Goal: Feedback & Contribution: Contribute content

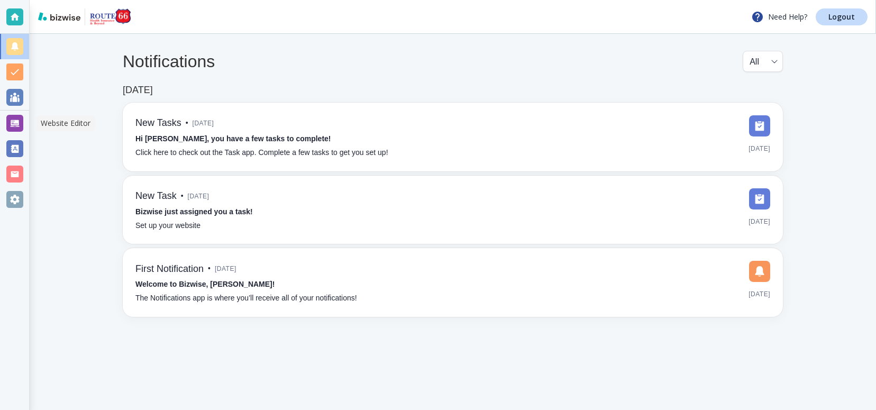
click at [14, 122] on div at bounding box center [14, 123] width 17 height 17
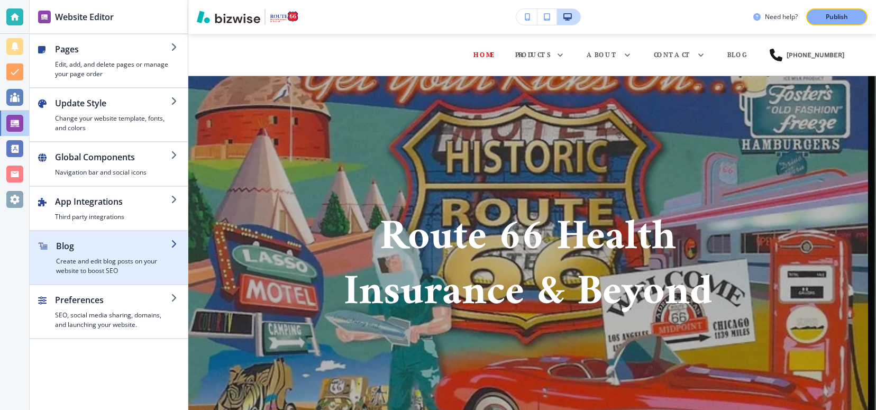
click at [69, 248] on h2 "Blog" at bounding box center [113, 246] width 115 height 13
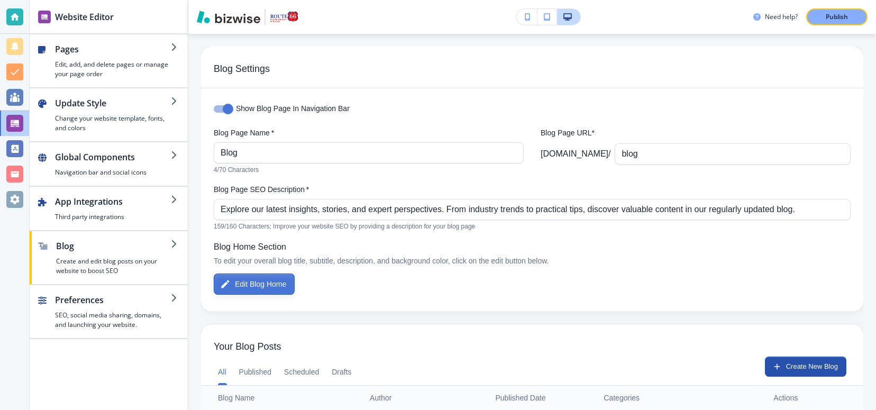
click at [258, 281] on button "Edit Blog Home" at bounding box center [254, 284] width 81 height 21
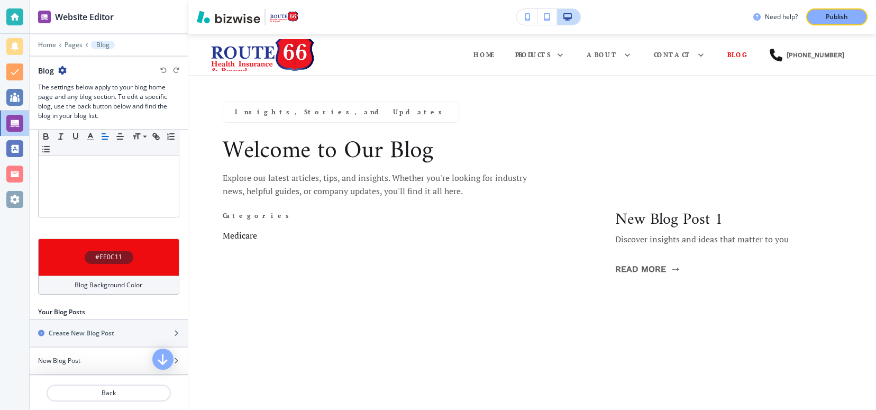
scroll to position [265, 0]
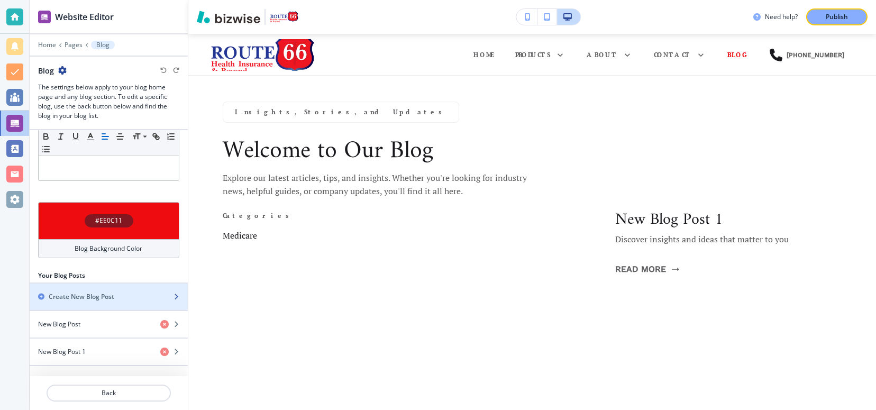
click at [173, 294] on icon "button" at bounding box center [176, 297] width 6 height 6
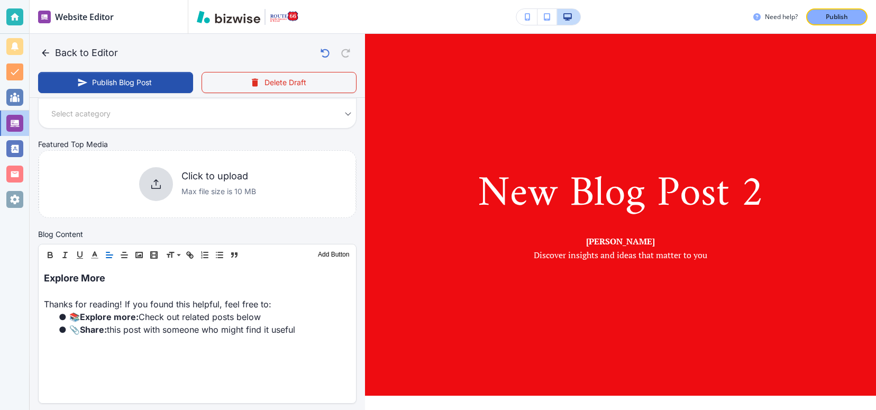
scroll to position [212, 0]
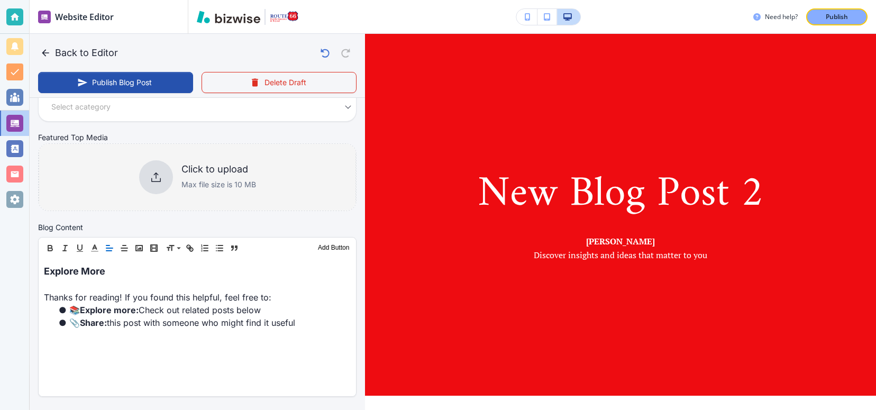
click at [152, 177] on icon at bounding box center [156, 177] width 13 height 13
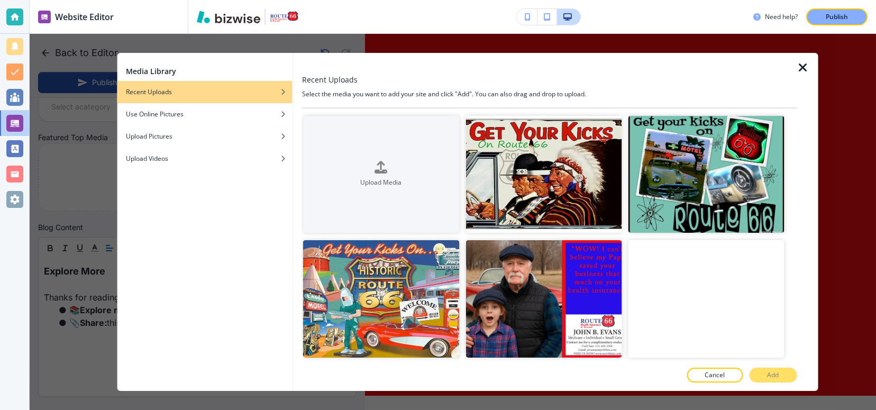
click at [800, 66] on icon "button" at bounding box center [803, 67] width 13 height 13
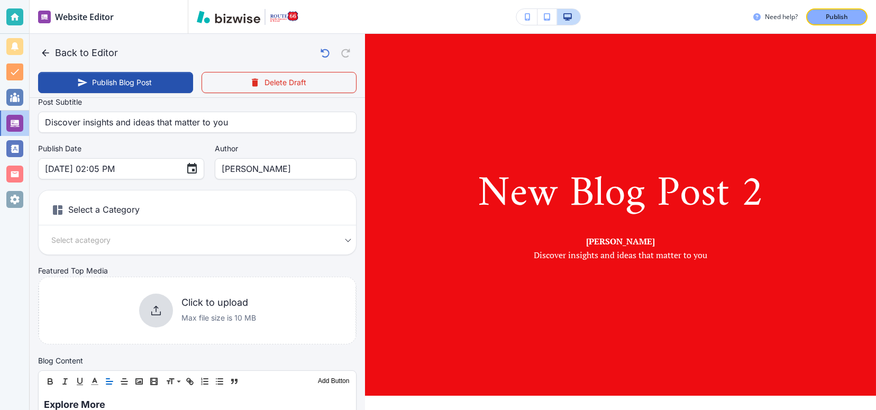
scroll to position [0, 0]
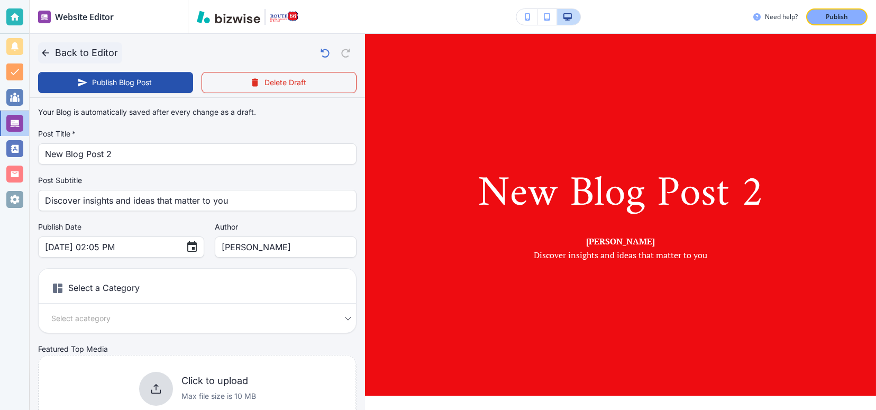
click at [61, 52] on button "Back to Editor" at bounding box center [80, 52] width 84 height 21
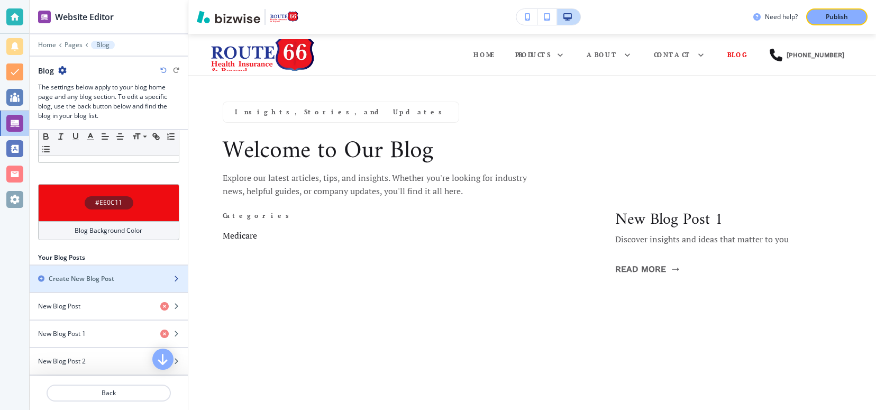
scroll to position [293, 0]
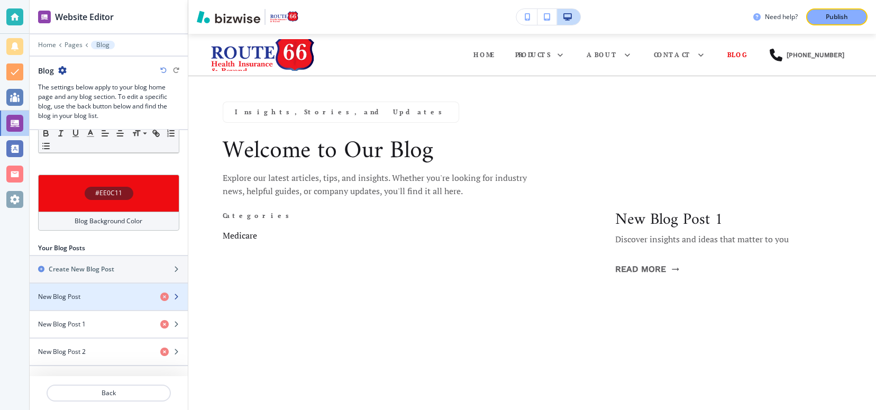
click at [173, 294] on icon "button" at bounding box center [176, 297] width 6 height 6
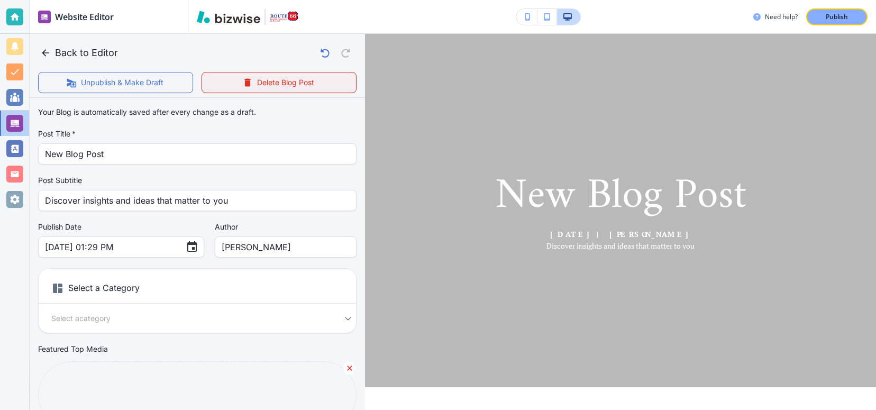
click at [250, 84] on button "Delete Blog Post" at bounding box center [279, 82] width 155 height 21
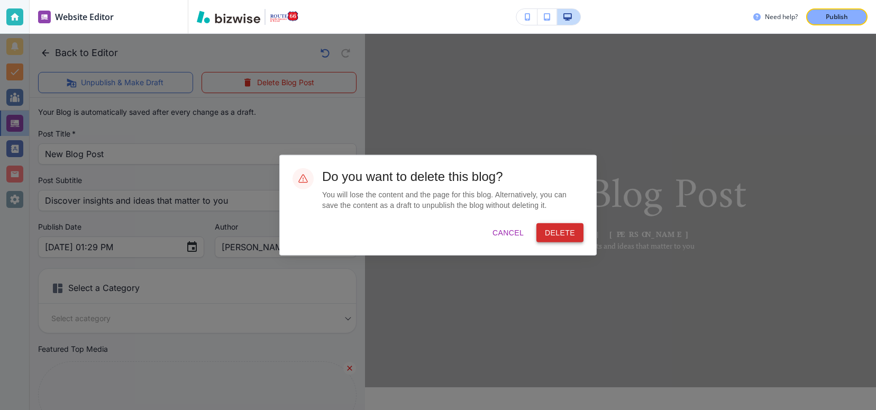
click at [552, 231] on button "Delete" at bounding box center [560, 233] width 47 height 20
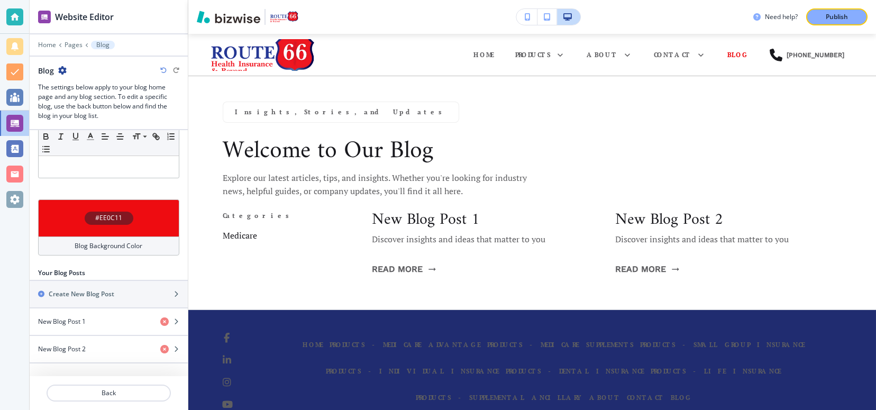
scroll to position [265, 0]
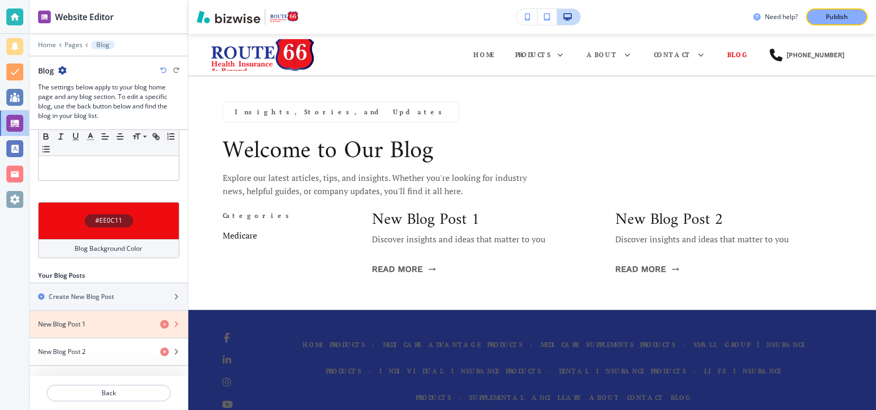
click at [160, 321] on icon "button" at bounding box center [164, 324] width 8 height 8
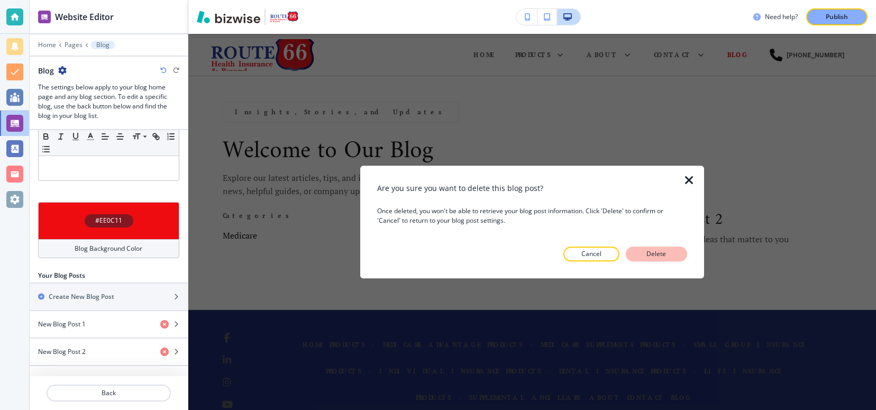
click at [663, 253] on p "Delete" at bounding box center [656, 254] width 25 height 10
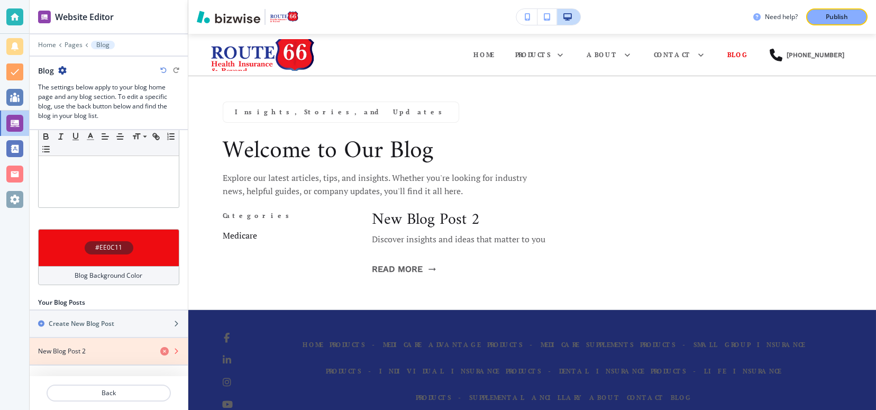
click at [160, 350] on icon "button" at bounding box center [164, 351] width 8 height 8
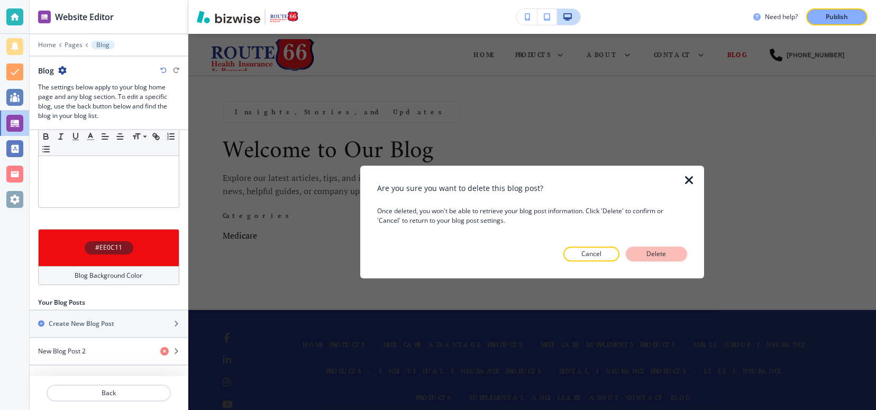
click at [657, 254] on p "Delete" at bounding box center [656, 254] width 25 height 10
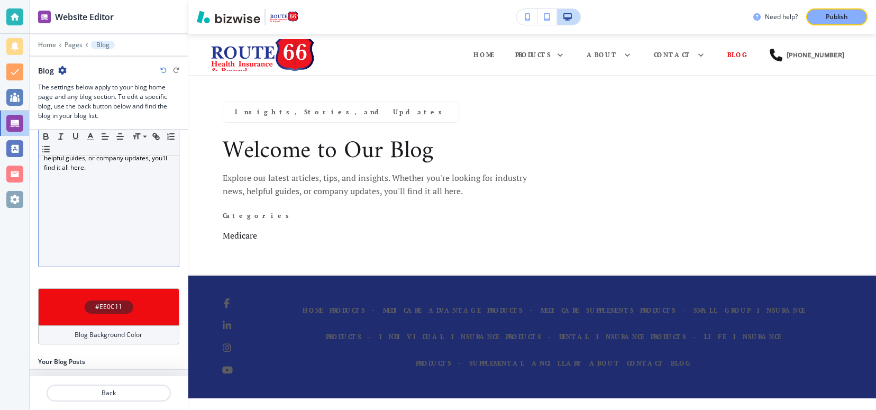
scroll to position [211, 0]
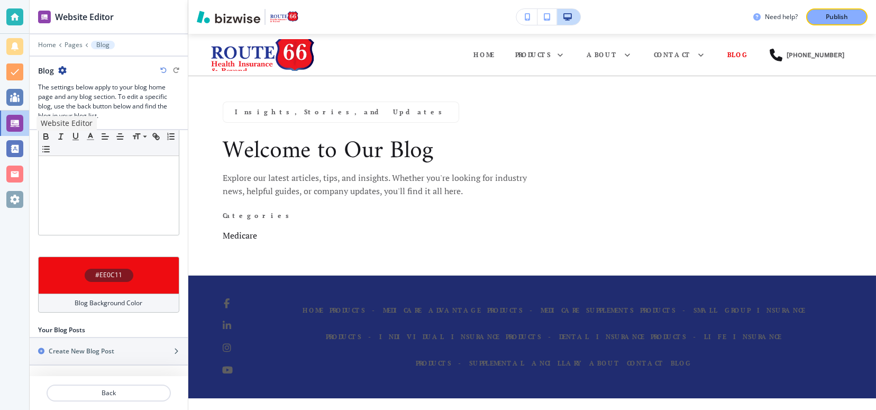
click at [13, 122] on div at bounding box center [14, 123] width 17 height 17
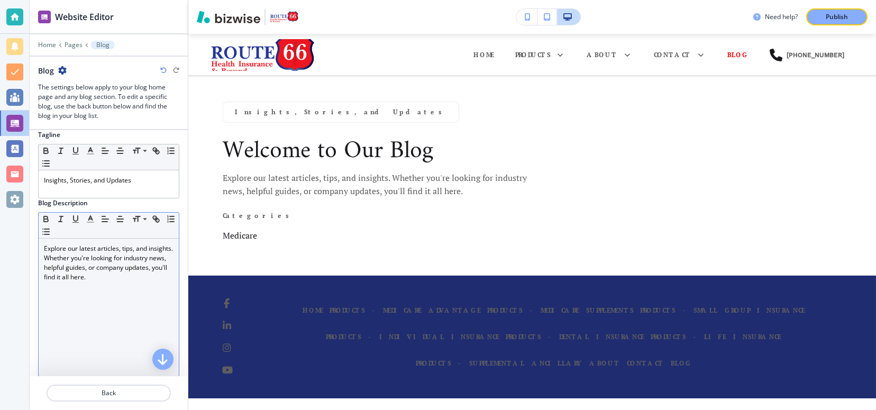
scroll to position [0, 0]
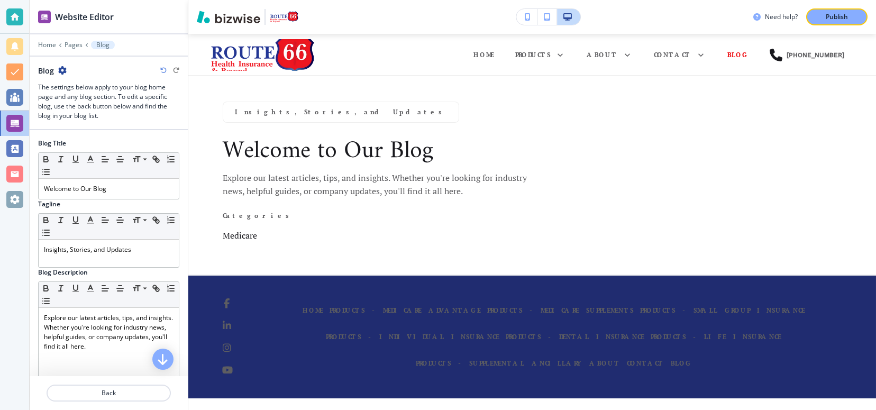
click at [65, 140] on h2 "Blog Title" at bounding box center [52, 144] width 28 height 10
click at [14, 97] on div at bounding box center [14, 97] width 17 height 17
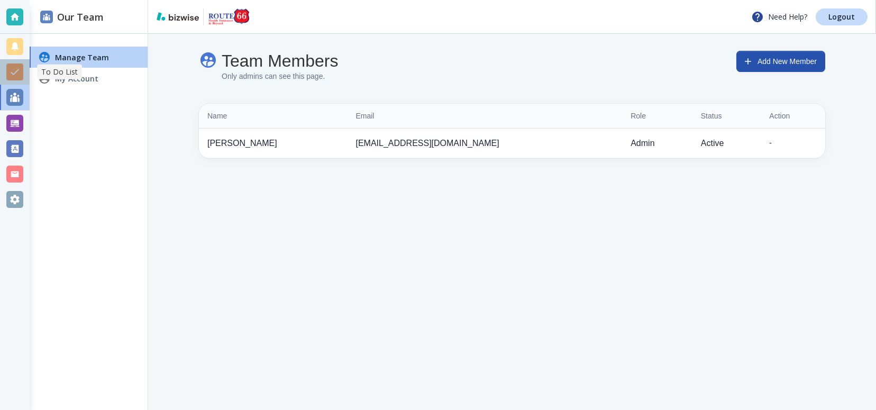
click at [15, 70] on div at bounding box center [14, 71] width 17 height 17
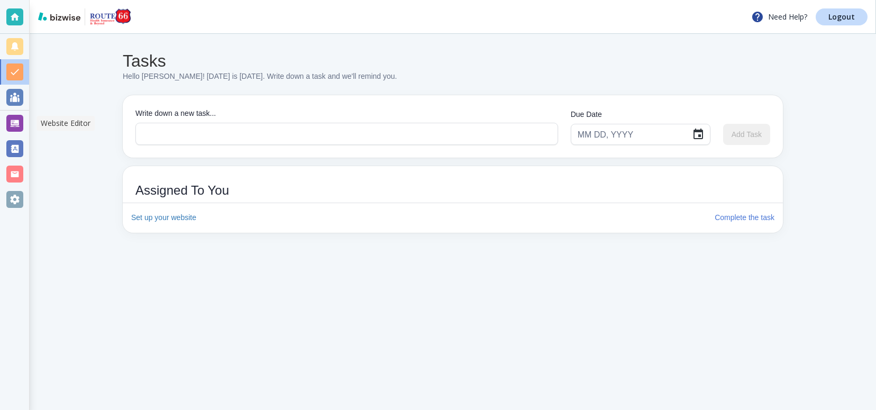
click at [15, 124] on div at bounding box center [14, 123] width 17 height 17
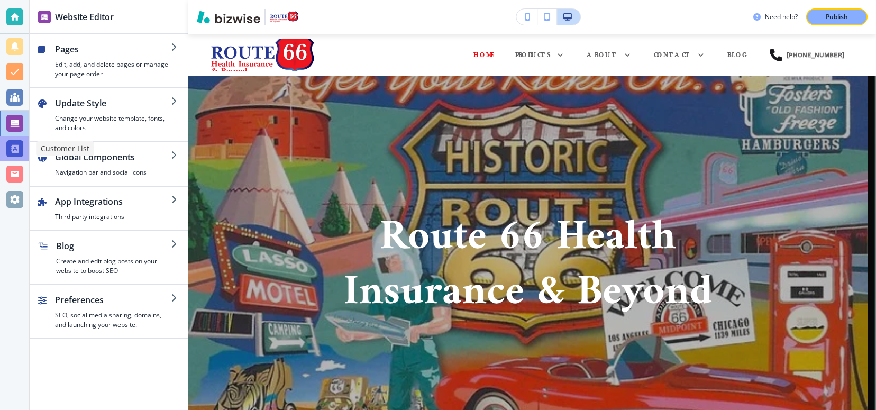
click at [13, 147] on div at bounding box center [14, 148] width 17 height 17
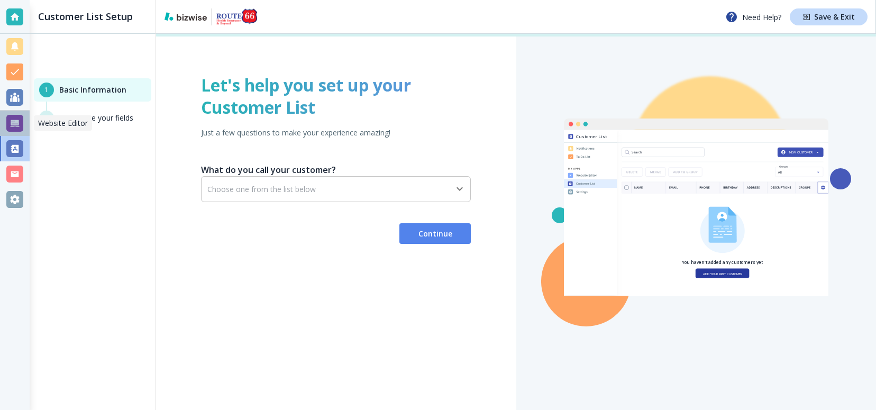
click at [15, 119] on div at bounding box center [14, 123] width 17 height 17
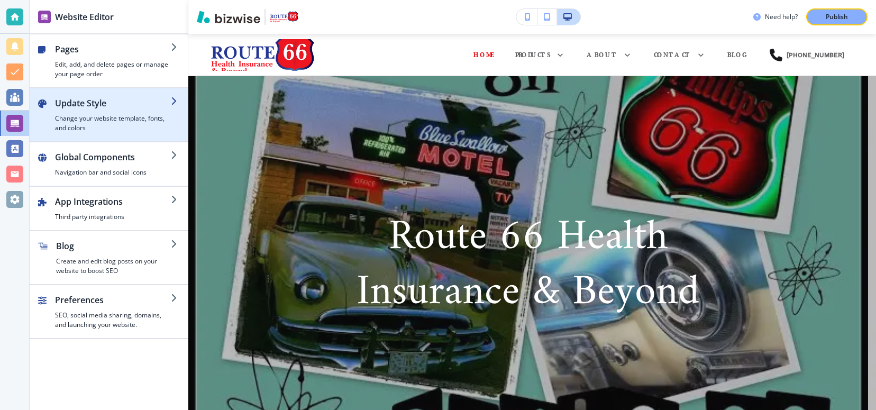
click at [171, 100] on icon "button" at bounding box center [175, 101] width 8 height 8
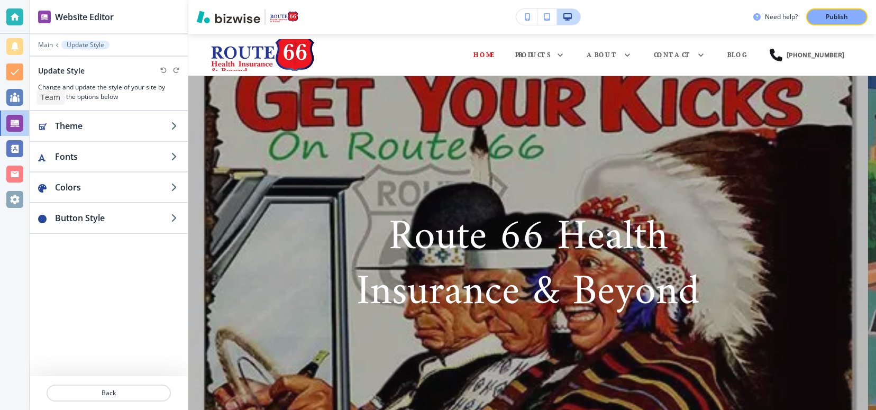
click at [13, 98] on div at bounding box center [14, 97] width 17 height 17
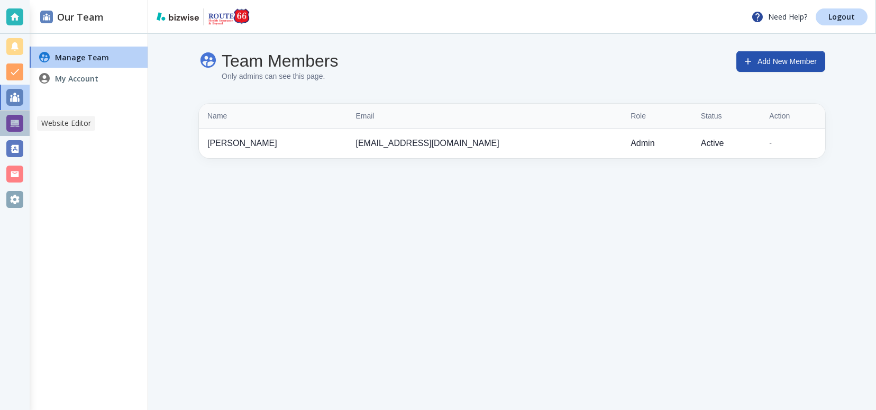
click at [16, 125] on div at bounding box center [14, 123] width 17 height 17
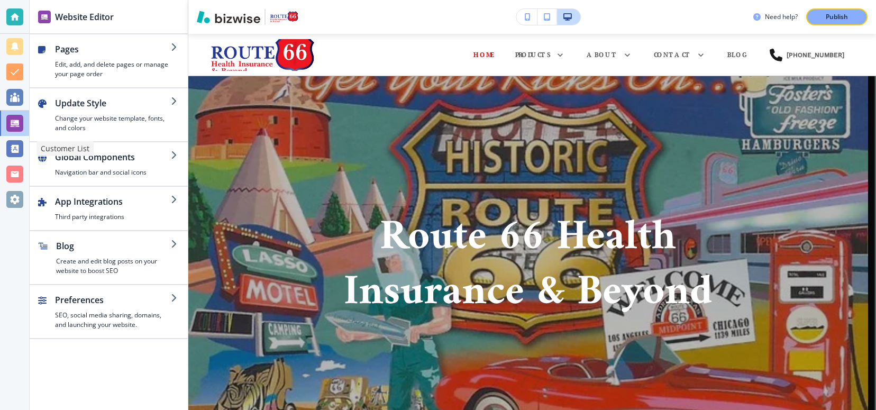
click at [14, 150] on div at bounding box center [14, 148] width 17 height 17
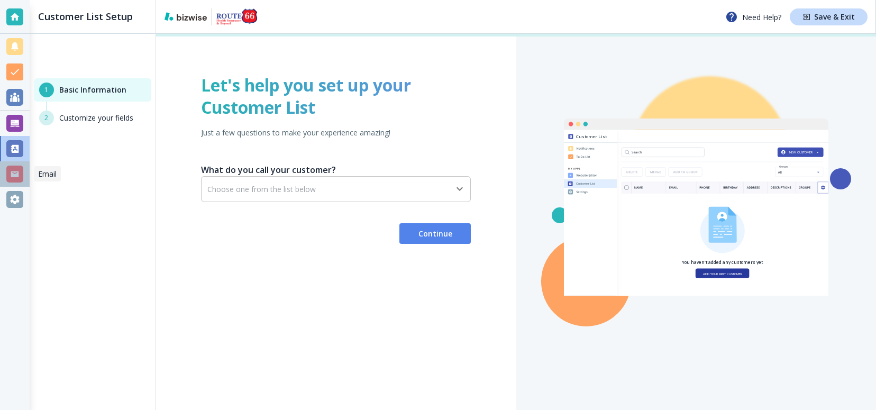
click at [13, 175] on div at bounding box center [14, 174] width 17 height 17
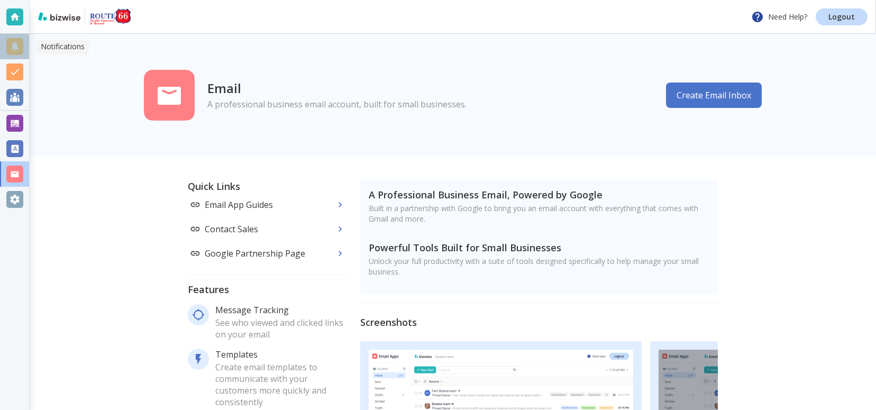
click at [13, 46] on div at bounding box center [14, 46] width 17 height 17
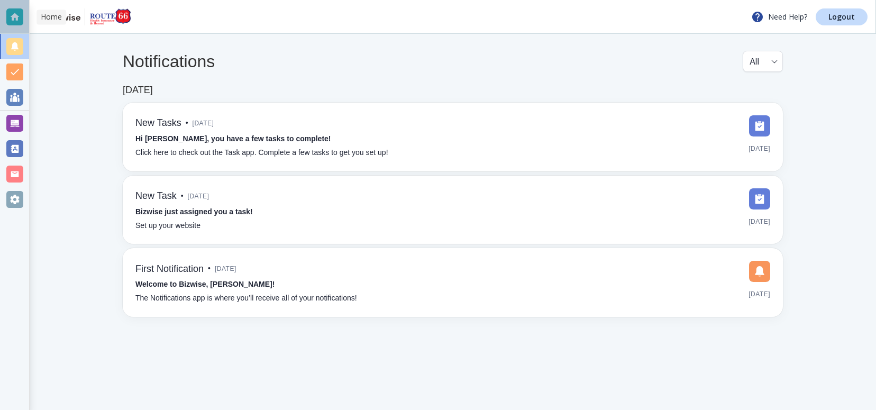
click at [17, 19] on div at bounding box center [14, 16] width 17 height 17
click at [13, 72] on div at bounding box center [14, 71] width 17 height 17
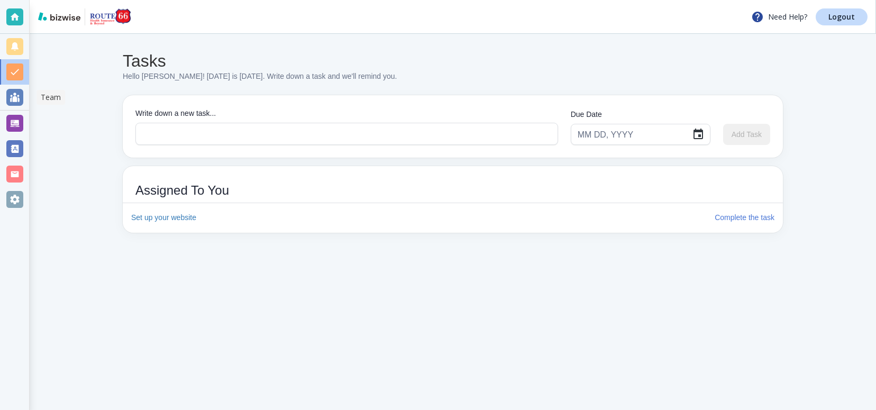
click at [13, 96] on div at bounding box center [14, 97] width 17 height 17
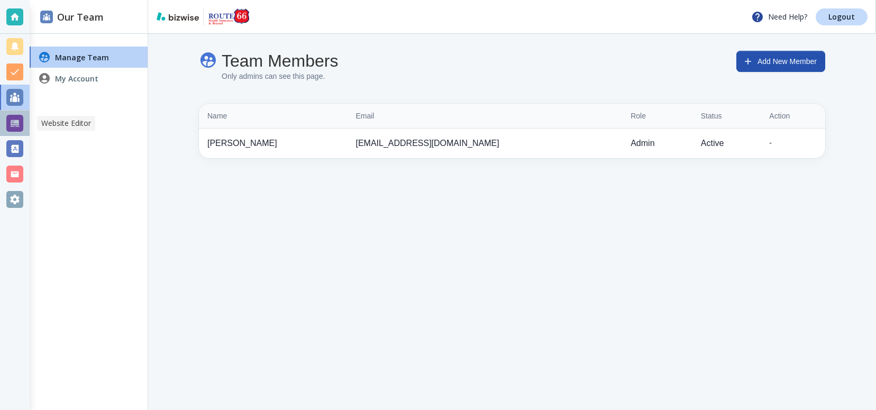
click at [13, 124] on div at bounding box center [14, 123] width 17 height 17
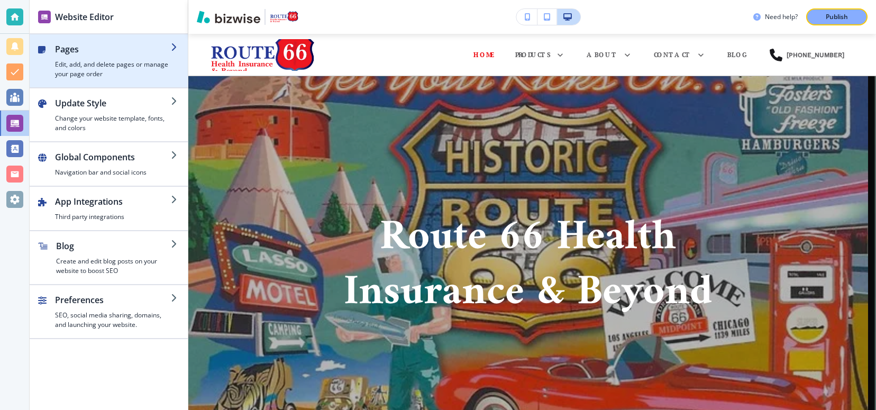
click at [175, 44] on icon "button" at bounding box center [175, 47] width 8 height 8
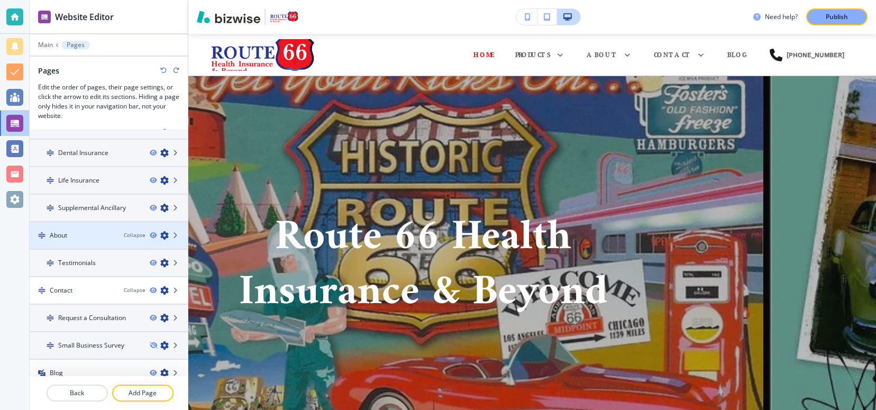
scroll to position [164, 0]
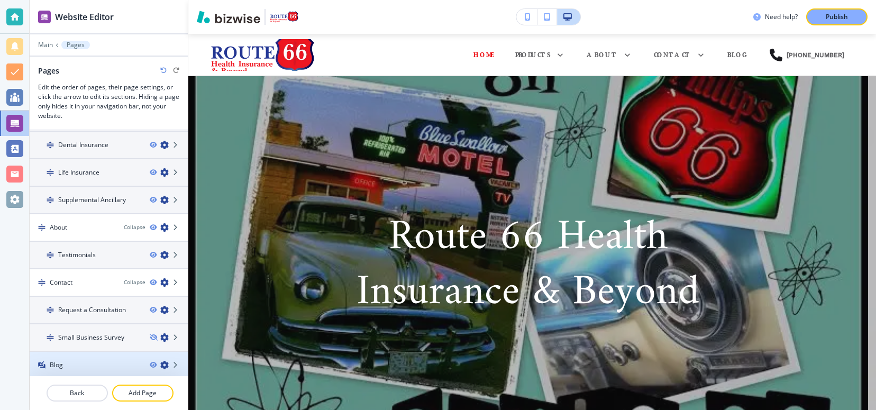
click at [57, 362] on h4 "Blog" at bounding box center [56, 365] width 13 height 10
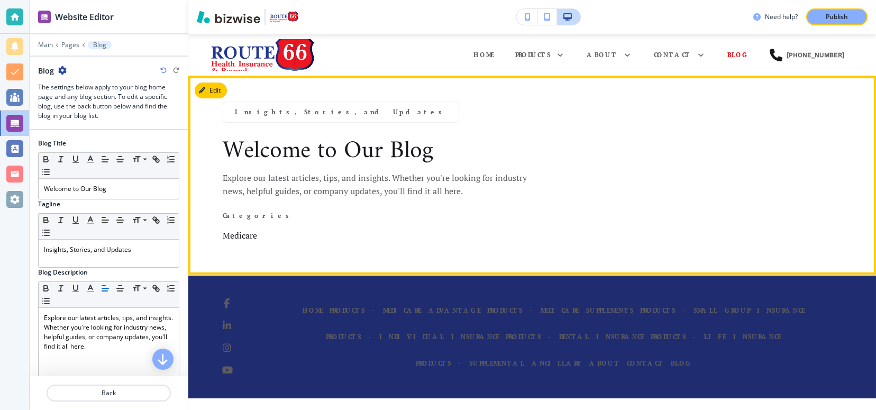
click at [496, 135] on h2 "Welcome to Our Blog" at bounding box center [378, 148] width 310 height 38
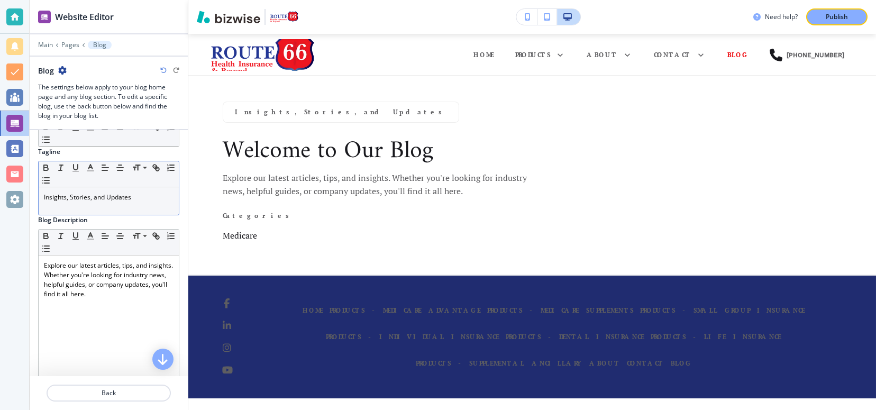
scroll to position [70, 0]
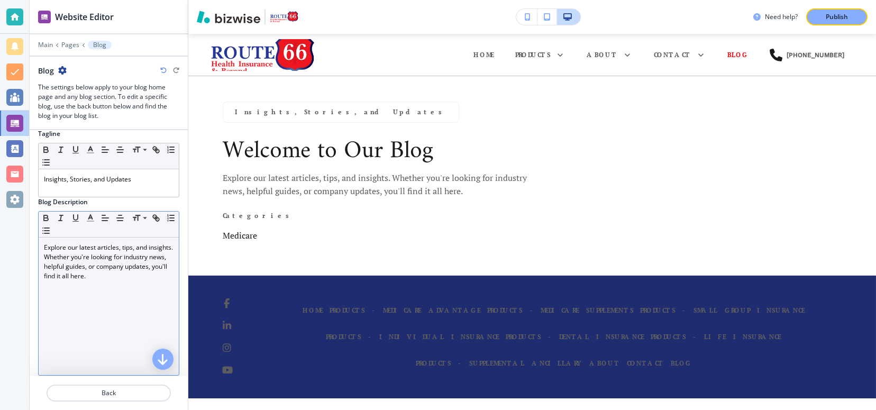
click at [69, 259] on p "Explore our latest articles, tips, and insights. Whether you're looking for ind…" at bounding box center [109, 262] width 130 height 38
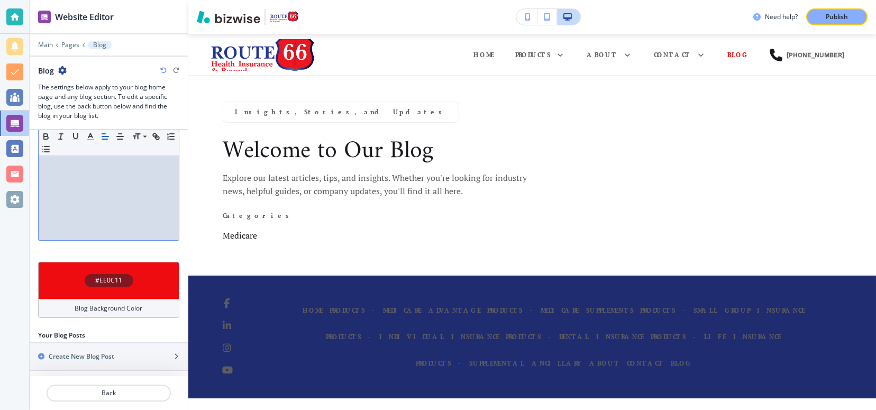
scroll to position [211, 0]
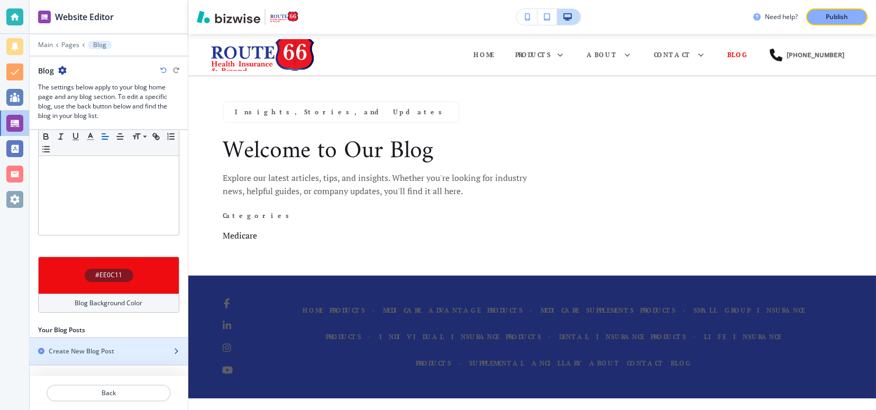
click at [164, 349] on div "Create New Blog Post" at bounding box center [109, 352] width 158 height 10
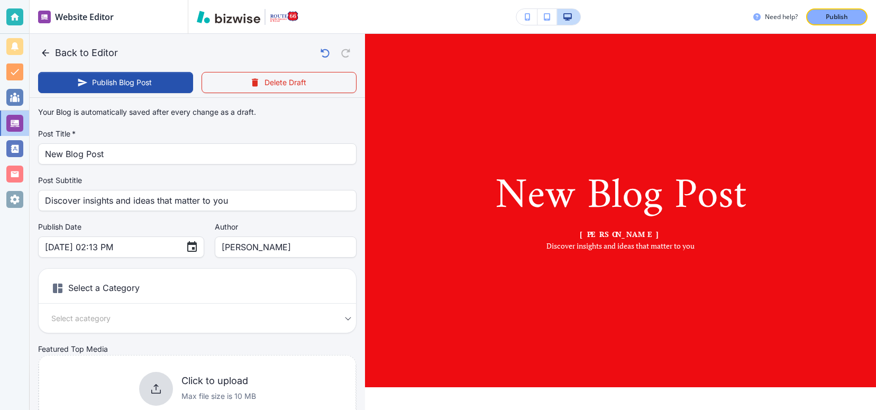
click at [339, 319] on div "Select a category Select a Category" at bounding box center [197, 318] width 317 height 12
click at [249, 0] on body "Website Editor Main Pages Blog Blog The settings below apply to your blog home …" at bounding box center [438, 0] width 876 height 0
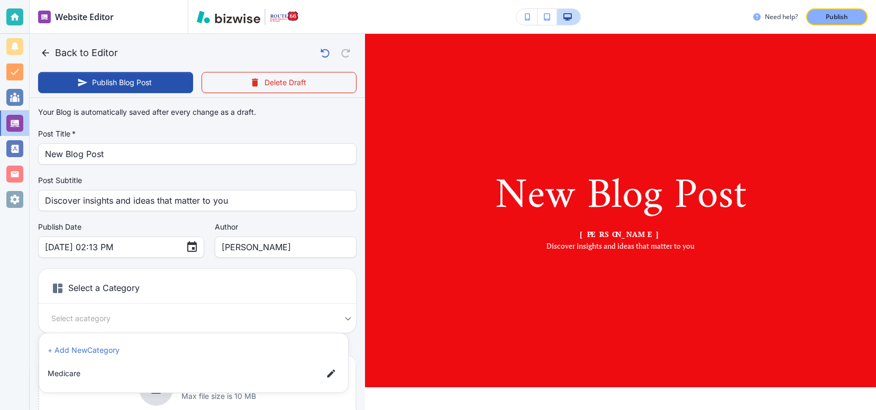
click at [109, 158] on div at bounding box center [438, 205] width 876 height 410
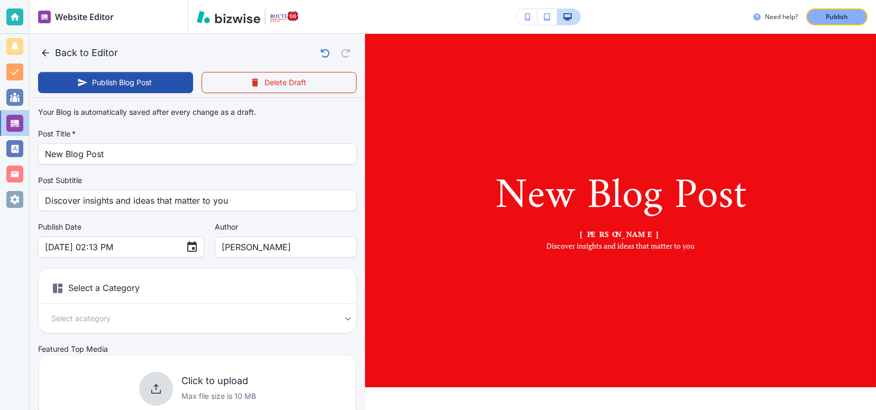
click at [53, 346] on div "Featured Top Media Click to upload Max file size is 10 MB" at bounding box center [197, 383] width 319 height 78
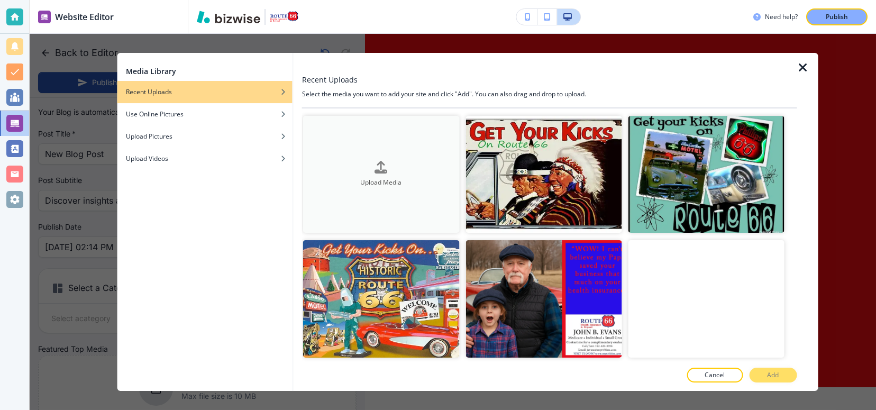
click at [378, 164] on icon "button" at bounding box center [381, 167] width 13 height 13
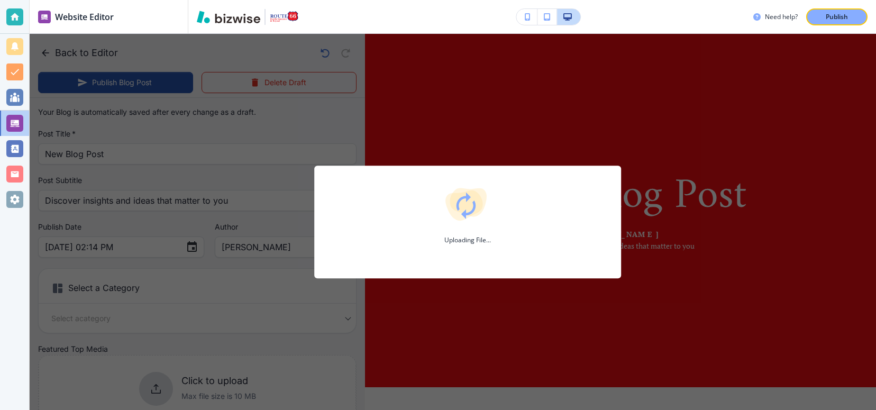
type input "[DATE] 02:15 PM"
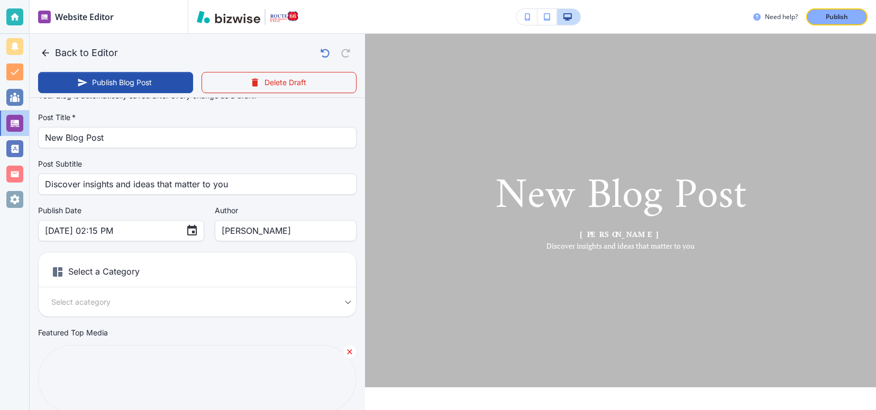
scroll to position [0, 0]
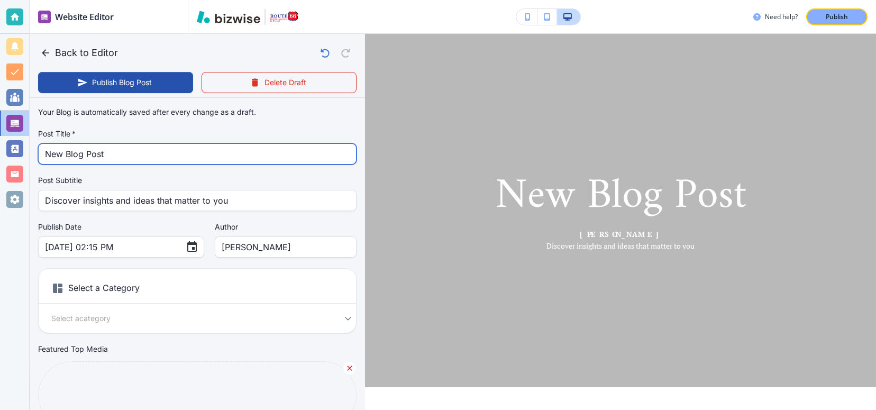
click at [114, 152] on input "New Blog Post" at bounding box center [197, 154] width 305 height 20
type input "New Blog Pos"
type input "[DATE] 02:16 PM"
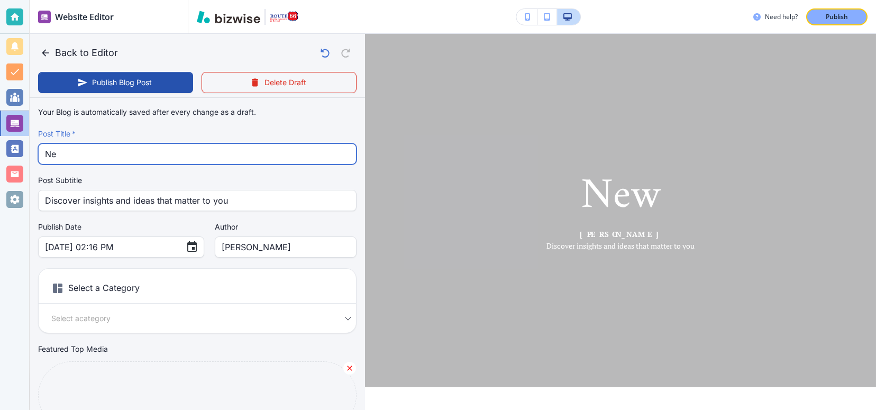
type input "N"
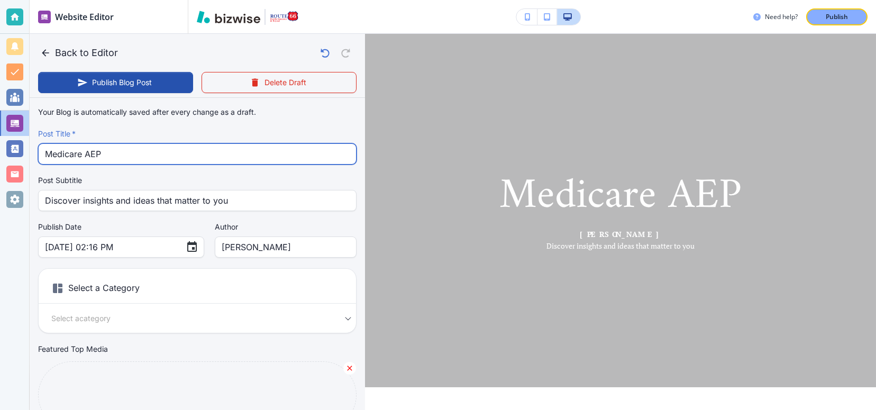
type input "Medicare AEP"
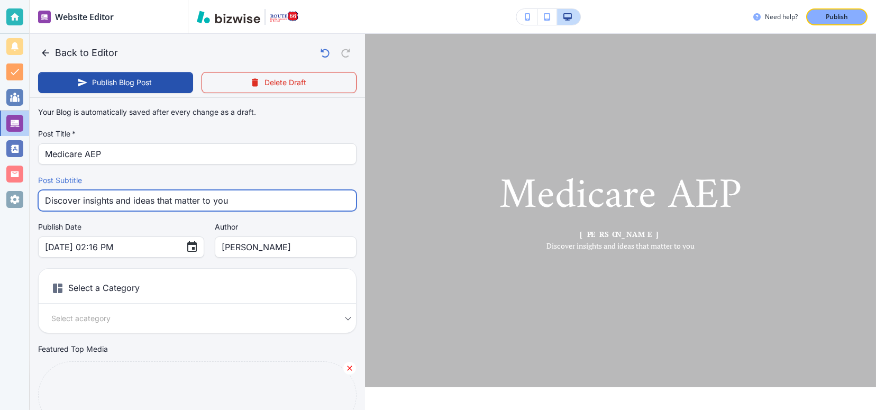
click at [92, 206] on input "Discover insights and ideas that matter to you" at bounding box center [197, 200] width 305 height 20
drag, startPoint x: 247, startPoint y: 198, endPoint x: 35, endPoint y: 203, distance: 211.7
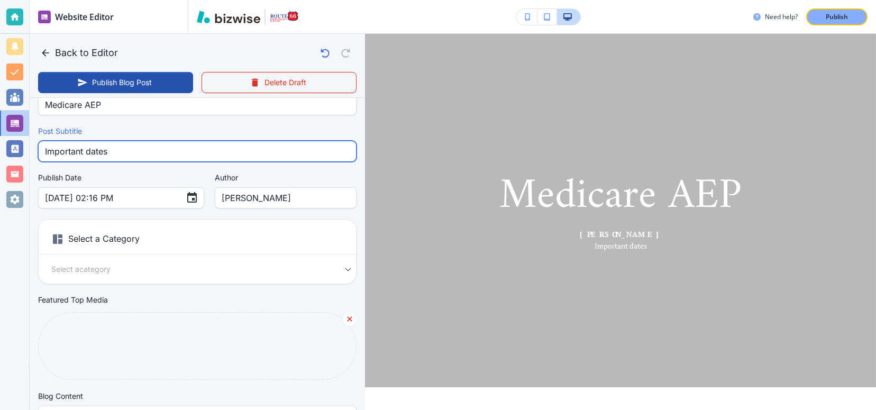
scroll to position [70, 0]
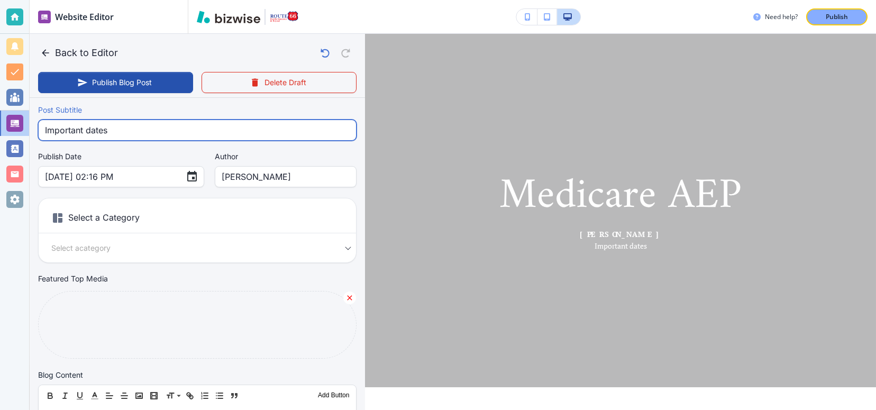
type input "Important dates"
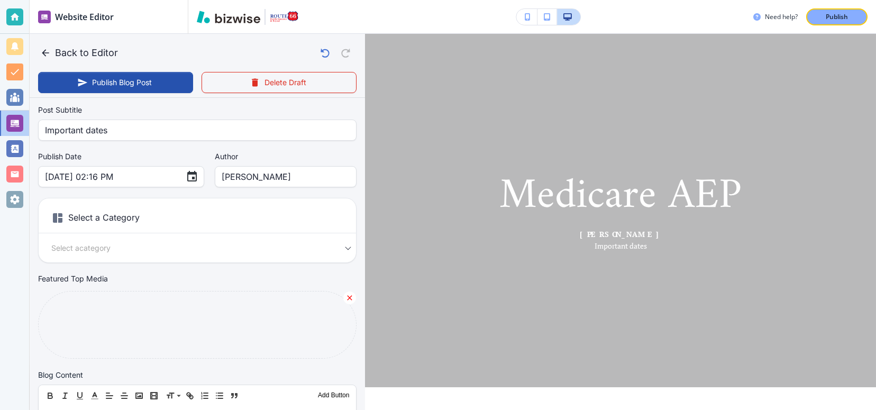
click at [339, 246] on div "Select a category Select a Category" at bounding box center [197, 248] width 317 height 12
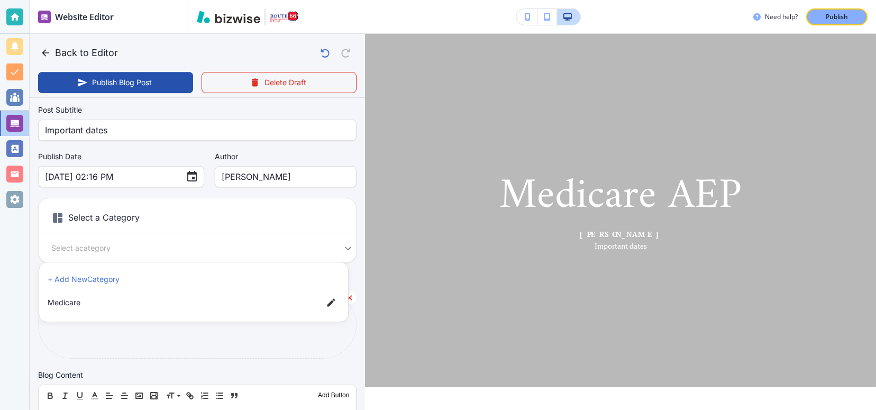
click at [84, 0] on body "Website Editor Main Pages Blog Blog The settings below apply to your blog home …" at bounding box center [438, 0] width 876 height 0
click at [66, 303] on span "Medicare" at bounding box center [181, 303] width 267 height 12
type input "a63b279f40839b9ee99f4"
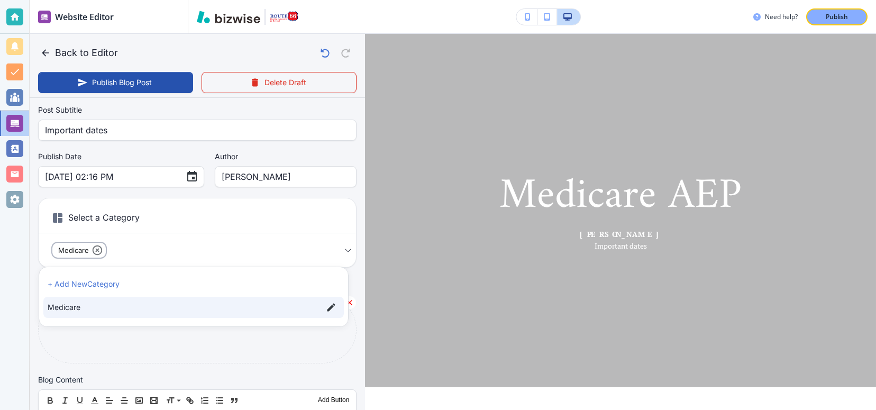
click at [78, 382] on div at bounding box center [438, 205] width 876 height 410
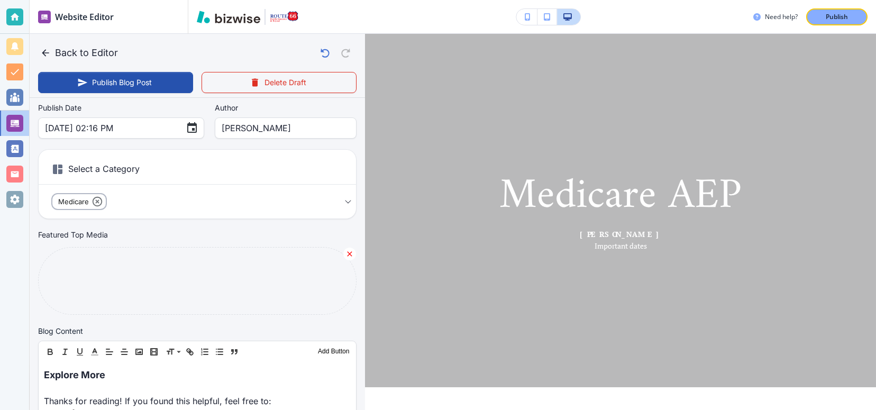
scroll to position [423, 0]
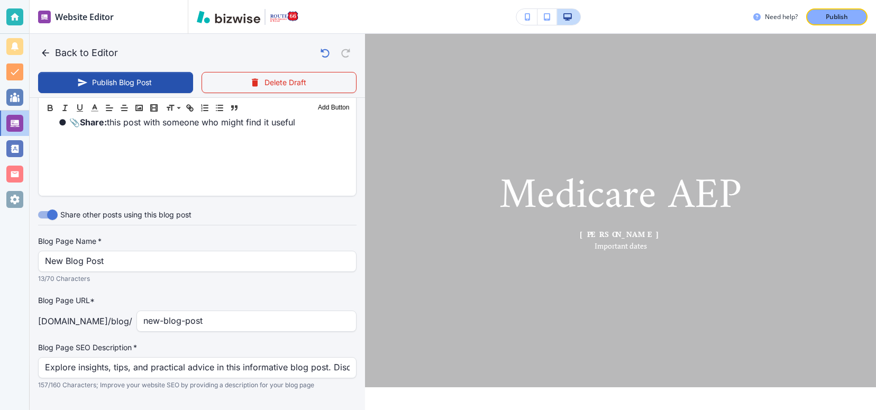
click at [602, 235] on strong "[PERSON_NAME]" at bounding box center [620, 234] width 81 height 10
click at [544, 247] on div "Medicare AEP [PERSON_NAME] Important dates" at bounding box center [621, 210] width 494 height 83
click at [771, 19] on h3 "Need help?" at bounding box center [781, 17] width 33 height 10
click at [755, 17] on span at bounding box center [756, 16] width 7 height 7
click at [753, 16] on span at bounding box center [756, 16] width 7 height 7
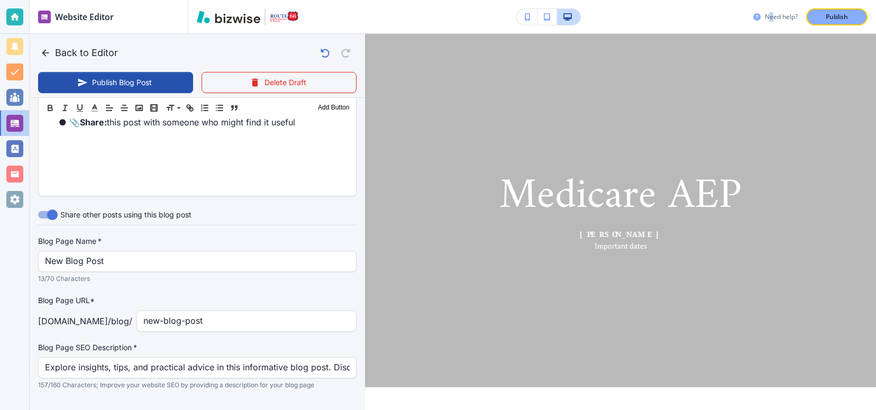
click at [753, 16] on span at bounding box center [756, 16] width 7 height 7
drag, startPoint x: 603, startPoint y: 22, endPoint x: 595, endPoint y: 23, distance: 8.0
click at [603, 22] on div "Need help? Publish" at bounding box center [532, 16] width 688 height 17
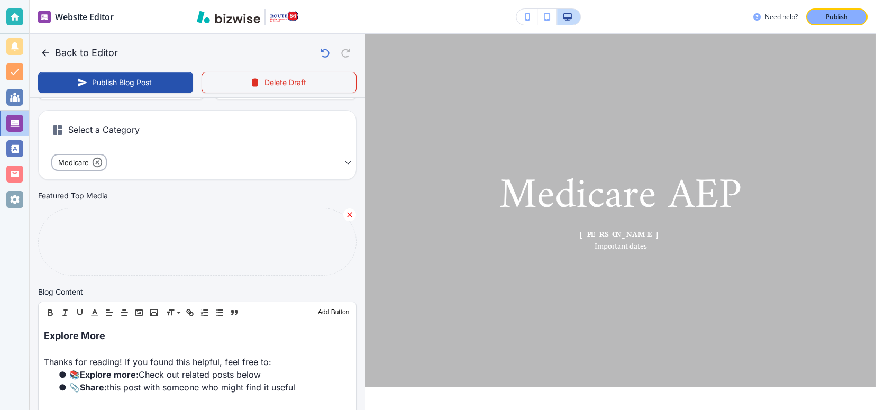
scroll to position [141, 0]
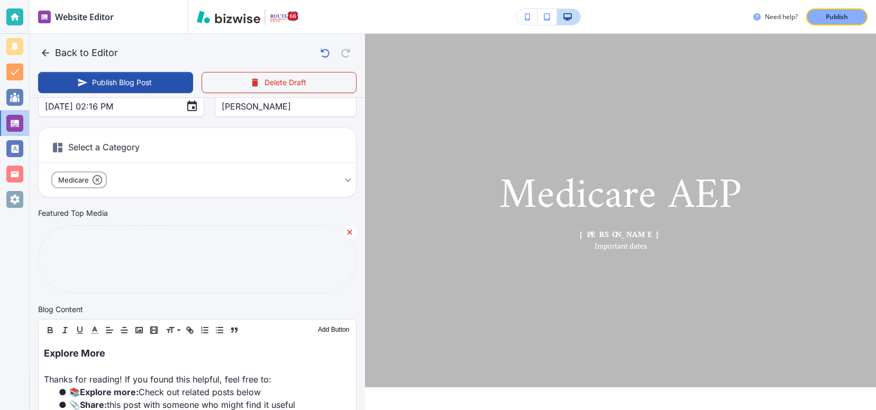
click at [95, 213] on label "Featured Top Media" at bounding box center [73, 213] width 70 height 11
type input "[DATE] 02:17 PM"
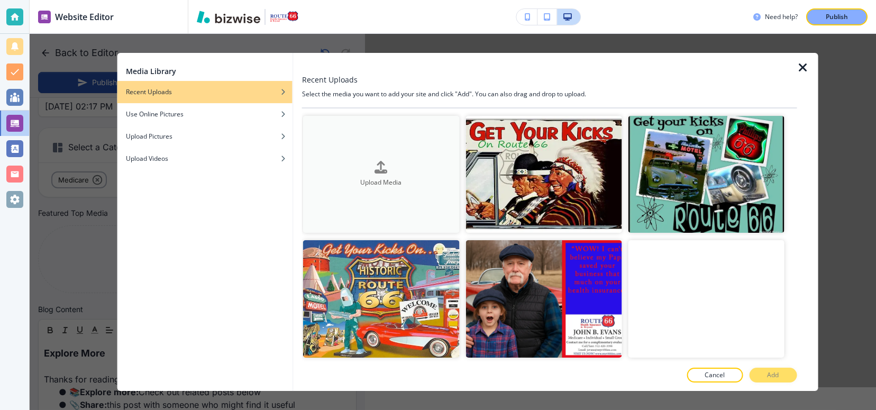
click at [377, 169] on icon "button" at bounding box center [381, 167] width 13 height 13
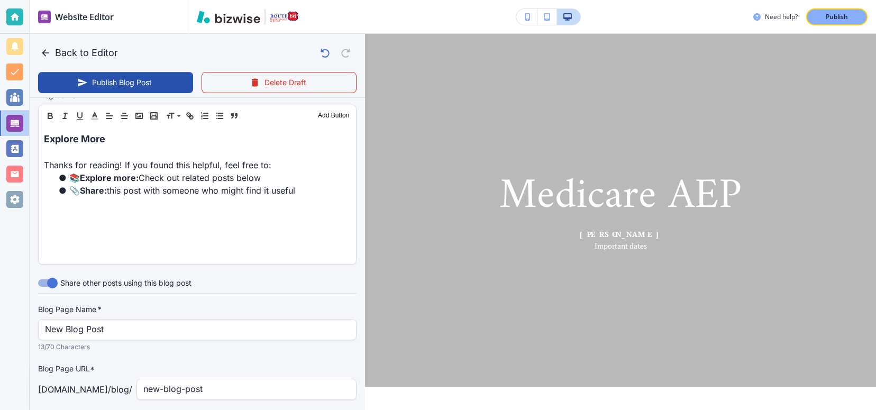
scroll to position [423, 0]
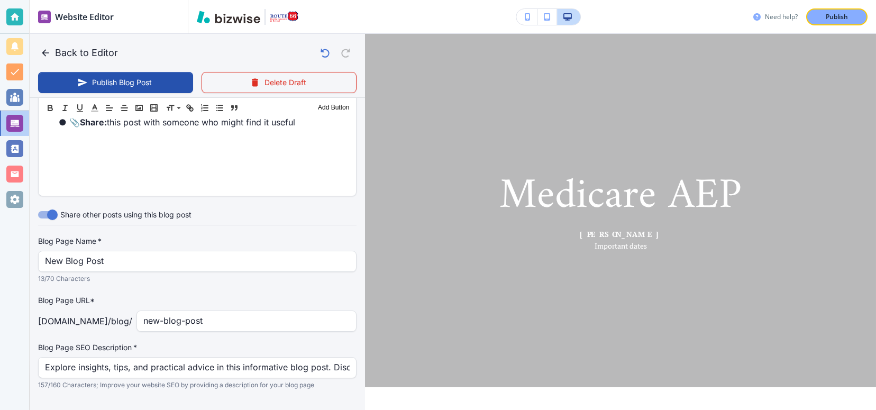
click at [756, 16] on span at bounding box center [756, 16] width 7 height 7
click at [785, 16] on h3 "Need help?" at bounding box center [781, 17] width 33 height 10
click at [780, 16] on h3 "Need help?" at bounding box center [781, 17] width 33 height 10
click at [598, 124] on div "Medicare AEP [PERSON_NAME] Important dates" at bounding box center [621, 211] width 494 height 328
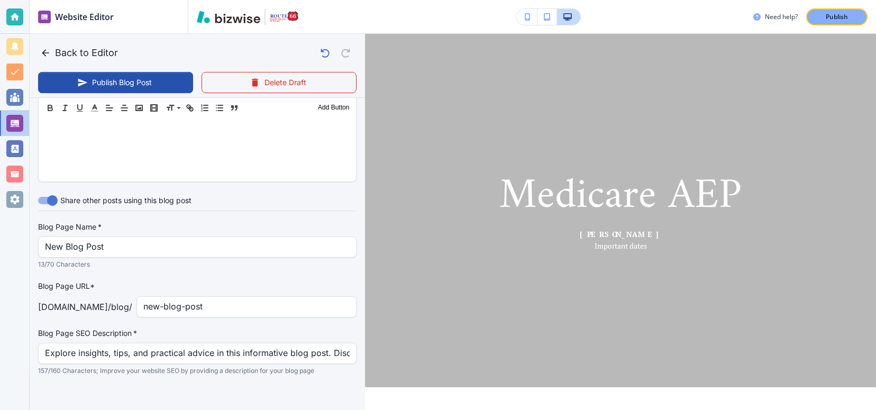
scroll to position [445, 0]
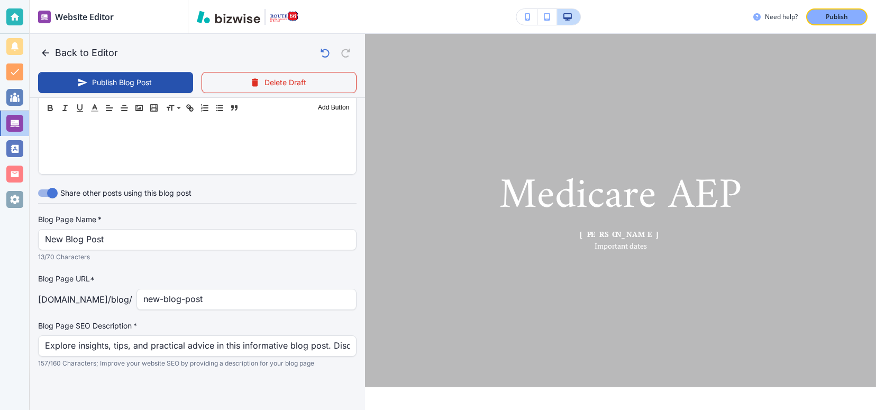
click at [110, 220] on label "Blog Page Name   *" at bounding box center [197, 219] width 319 height 11
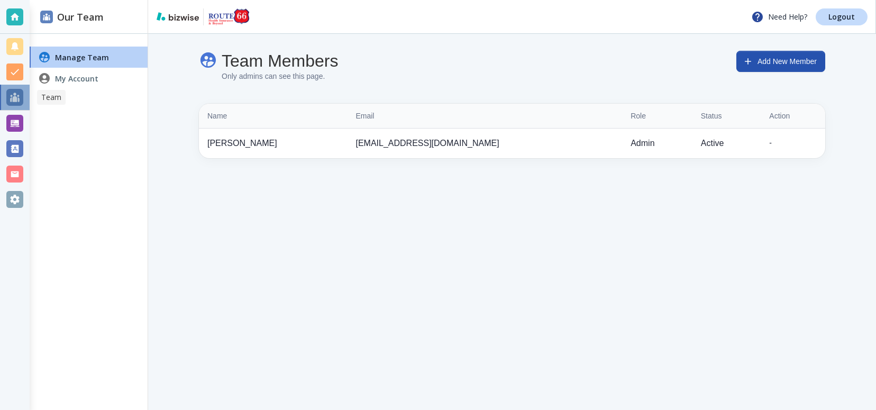
click at [17, 99] on div at bounding box center [14, 97] width 17 height 17
click at [12, 121] on div at bounding box center [14, 123] width 17 height 17
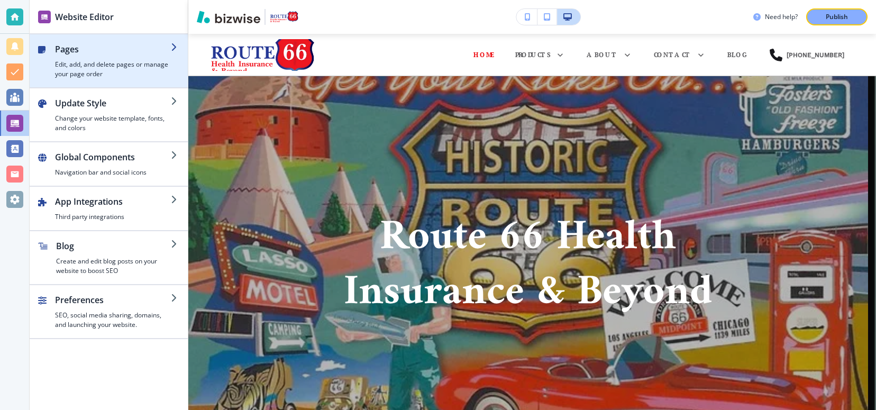
click at [168, 50] on h2 "Pages" at bounding box center [113, 49] width 116 height 13
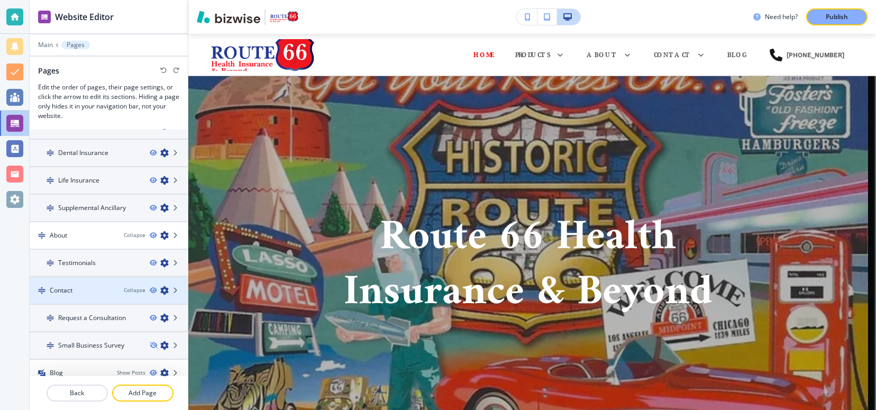
scroll to position [164, 0]
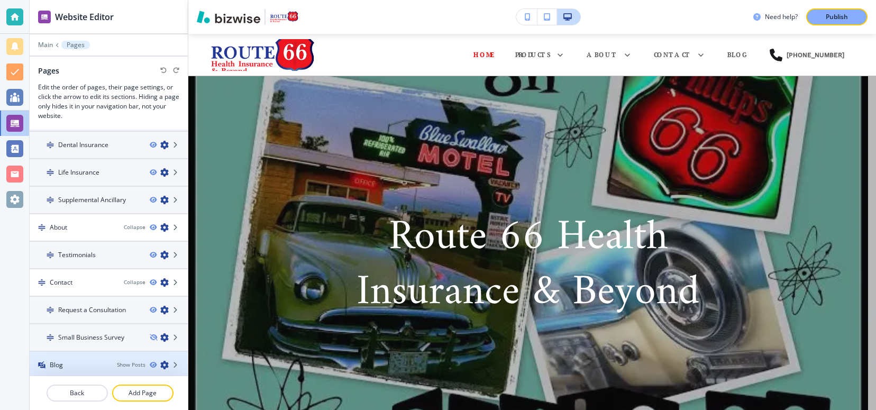
click at [57, 360] on h4 "Blog" at bounding box center [56, 365] width 13 height 10
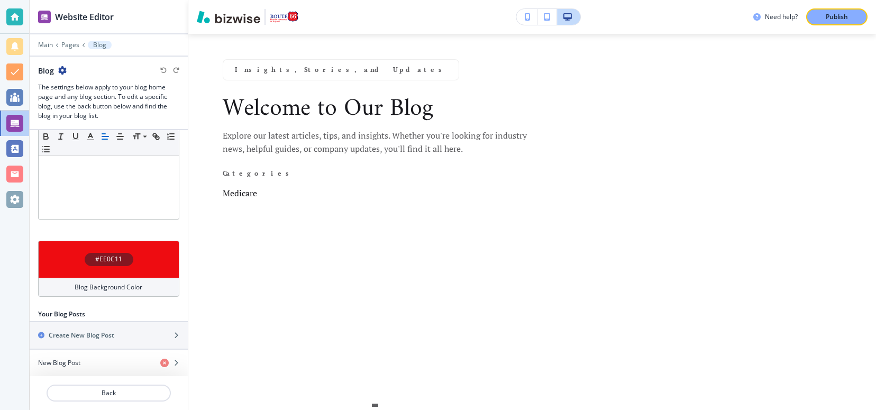
scroll to position [238, 0]
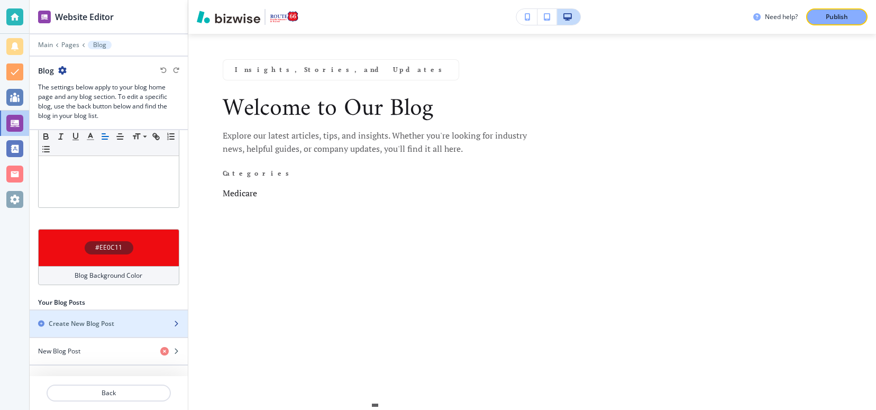
click at [173, 321] on icon "button" at bounding box center [176, 324] width 6 height 6
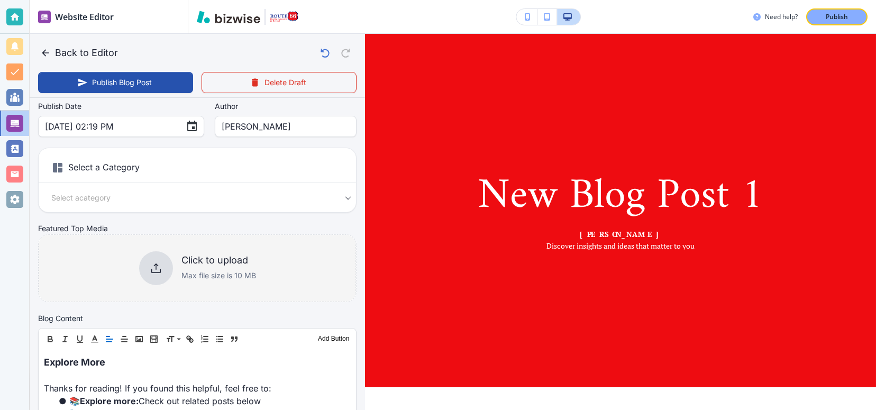
scroll to position [141, 0]
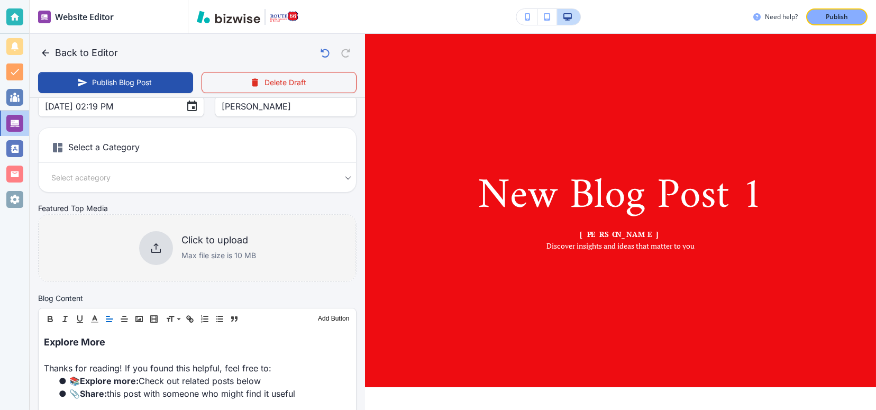
click at [150, 247] on icon at bounding box center [156, 248] width 13 height 13
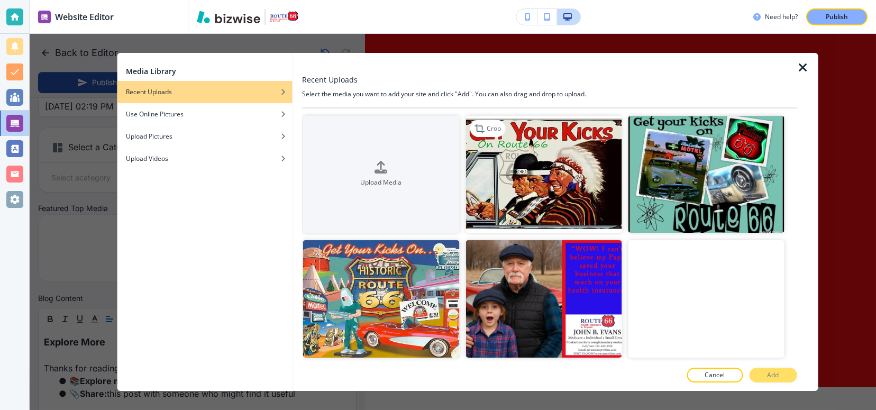
click at [539, 189] on img "button" at bounding box center [544, 174] width 156 height 117
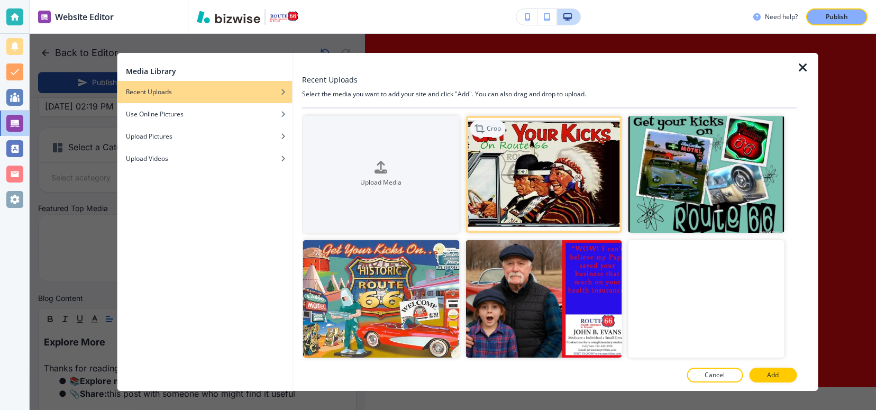
click at [487, 128] on p "Crop" at bounding box center [494, 129] width 14 height 10
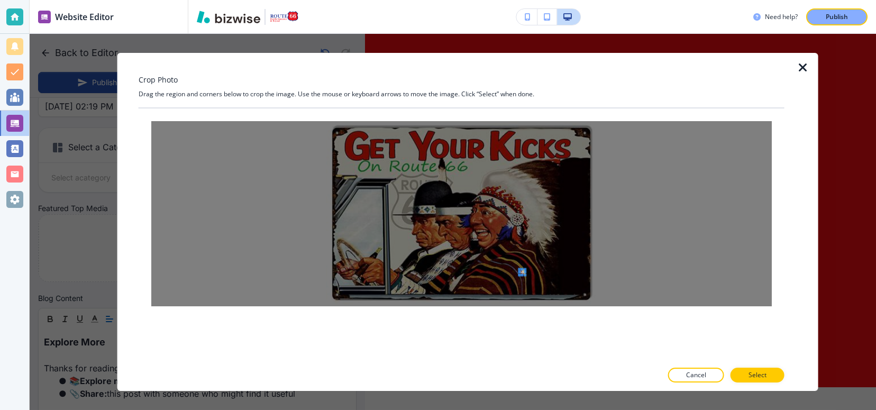
click at [525, 285] on div at bounding box center [461, 213] width 621 height 185
click at [678, 259] on div at bounding box center [461, 213] width 621 height 185
click at [584, 296] on div at bounding box center [461, 213] width 621 height 185
click at [503, 298] on div at bounding box center [461, 213] width 621 height 185
click at [701, 372] on p "Cancel" at bounding box center [696, 375] width 20 height 10
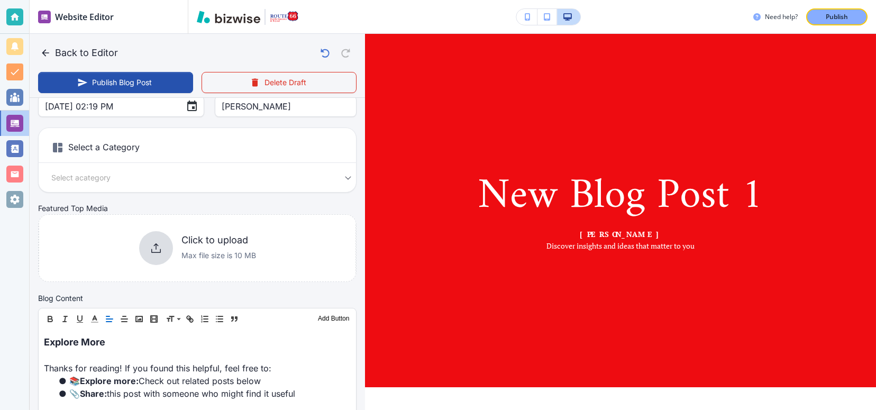
click at [73, 0] on body "Website Editor Main Pages Blog Blog The settings below apply to your blog home …" at bounding box center [438, 0] width 876 height 0
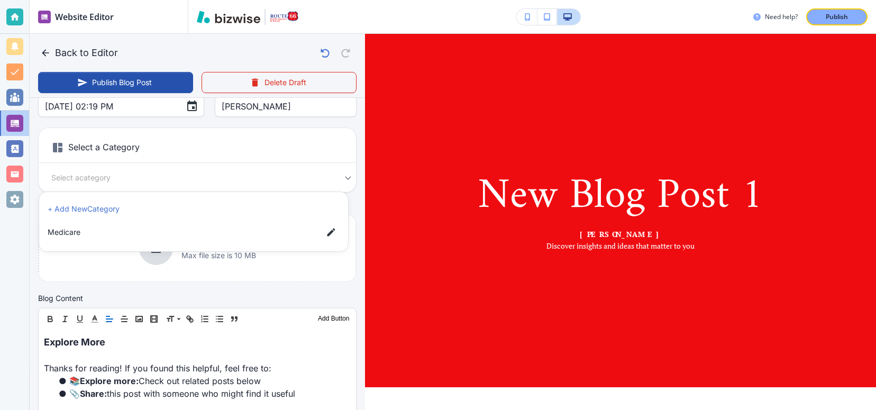
click at [62, 233] on span "Medicare" at bounding box center [181, 232] width 267 height 12
type input "a63b279f40839b9ee99f4"
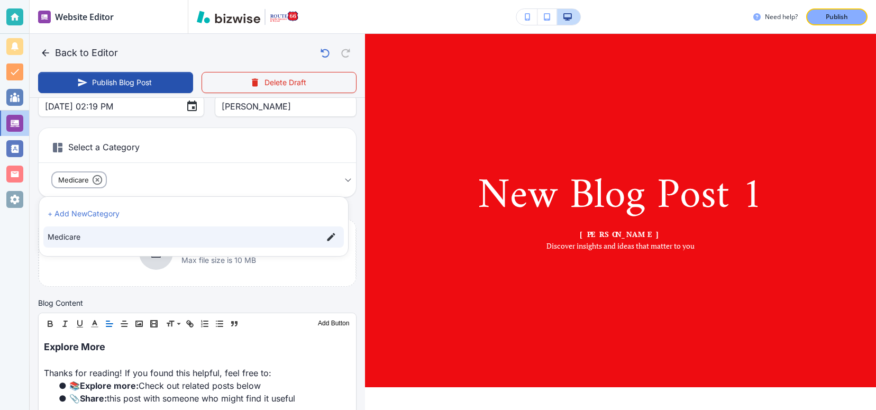
drag, startPoint x: 359, startPoint y: 270, endPoint x: 359, endPoint y: 297, distance: 27.0
click at [359, 297] on div at bounding box center [438, 205] width 876 height 410
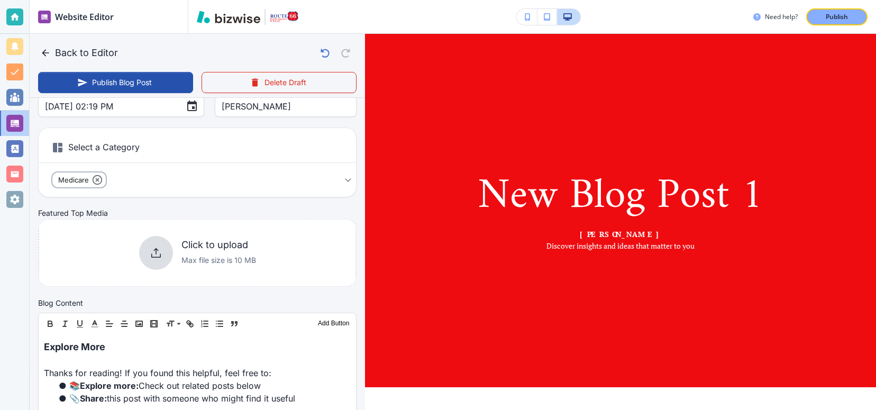
click at [316, 299] on div "Blog Content" at bounding box center [197, 302] width 319 height 11
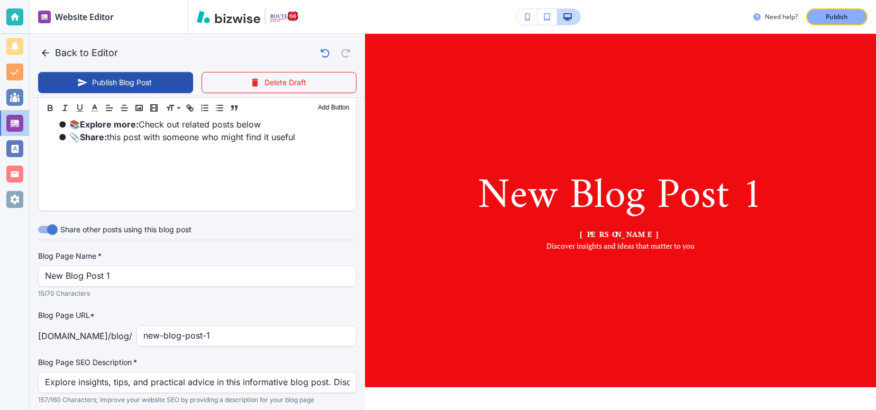
scroll to position [439, 0]
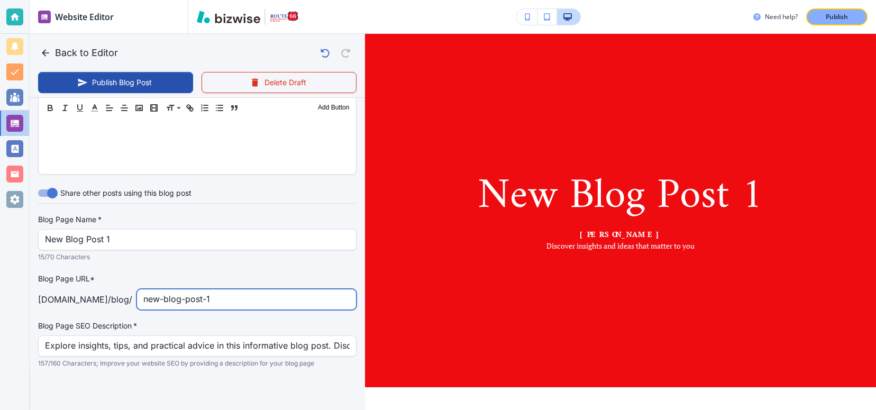
click at [220, 299] on input "new-blog-post-1" at bounding box center [246, 299] width 206 height 20
click at [244, 257] on p "15/70 Characters" at bounding box center [193, 257] width 311 height 11
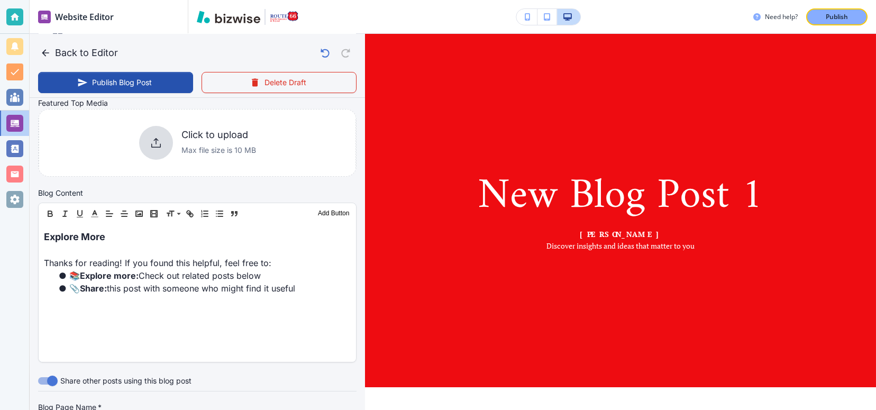
scroll to position [227, 0]
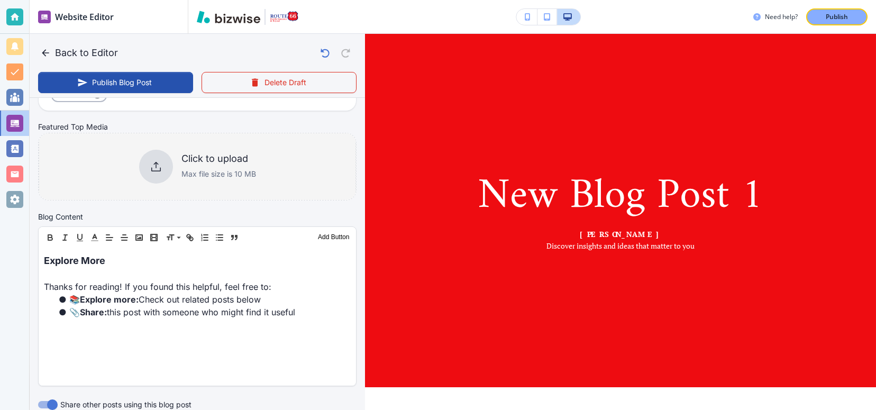
click at [150, 167] on icon at bounding box center [156, 166] width 13 height 13
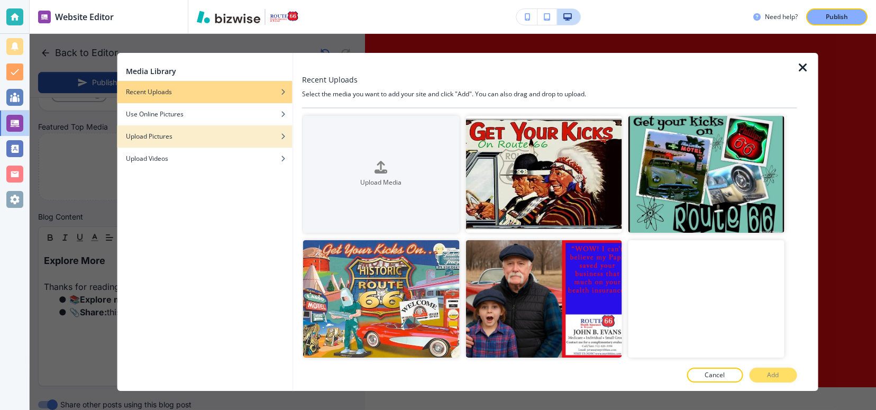
click at [157, 138] on h4 "Upload Pictures" at bounding box center [149, 137] width 47 height 10
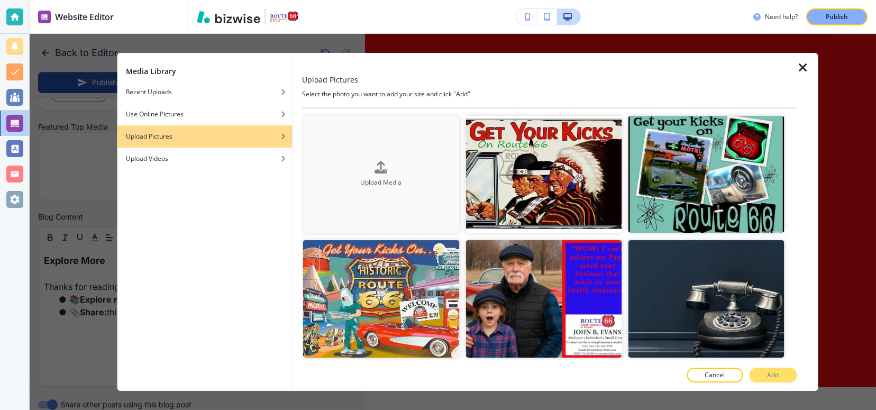
click at [378, 163] on icon "button" at bounding box center [381, 167] width 13 height 13
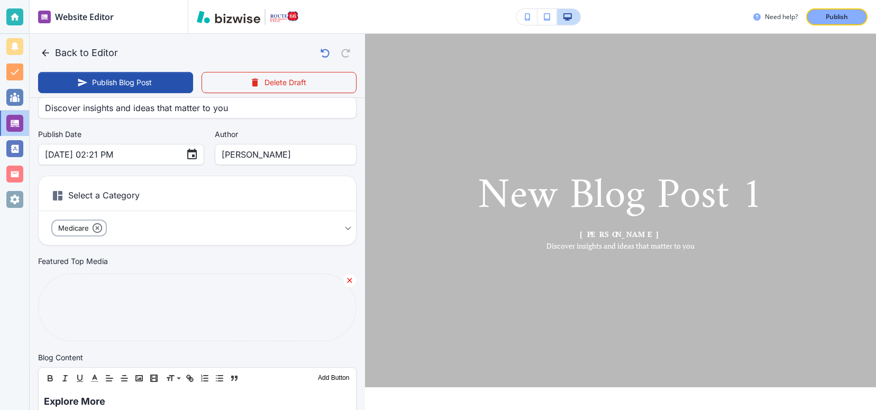
scroll to position [233, 0]
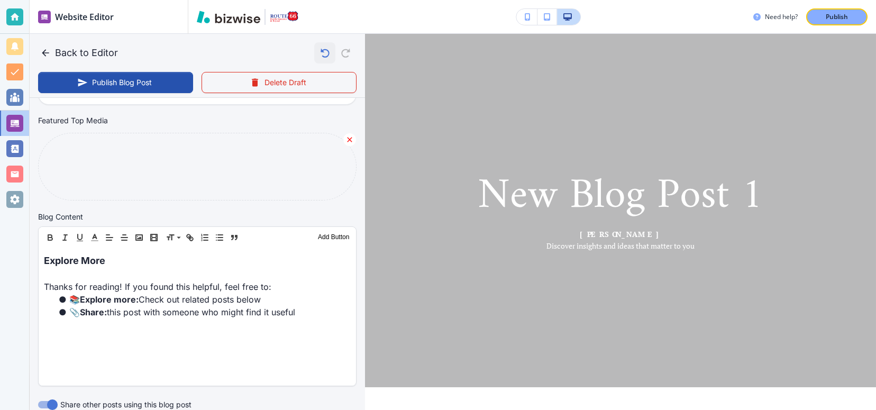
click at [316, 52] on icon "button" at bounding box center [325, 53] width 18 height 18
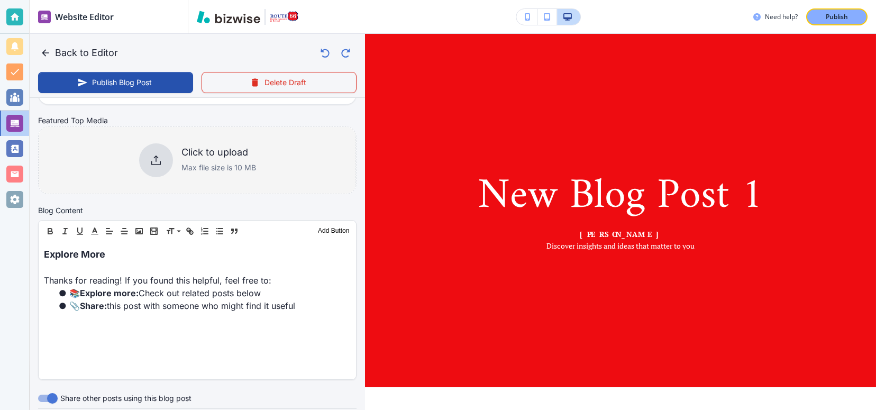
click at [153, 158] on icon at bounding box center [156, 160] width 13 height 13
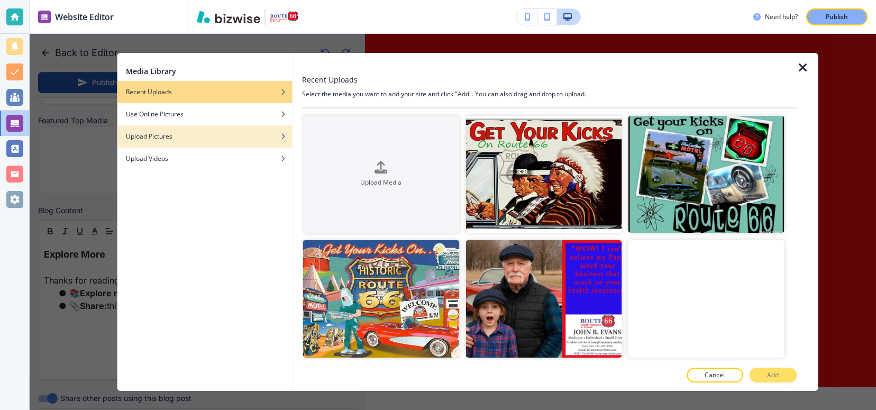
click at [148, 135] on h4 "Upload Pictures" at bounding box center [149, 137] width 47 height 10
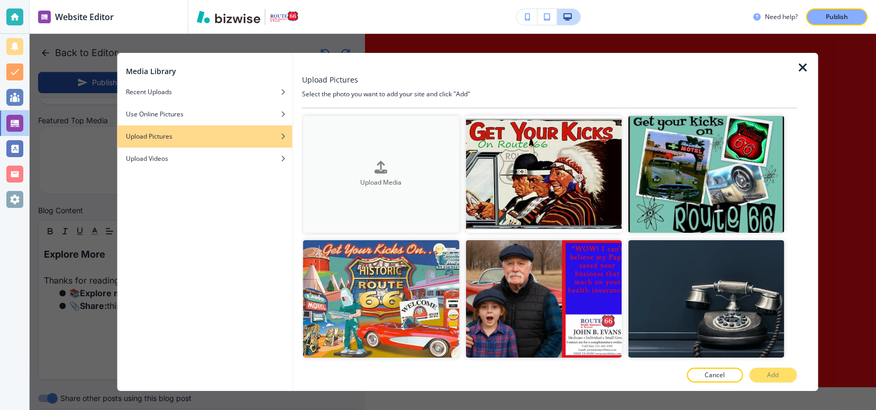
click at [380, 163] on icon "button" at bounding box center [381, 167] width 13 height 13
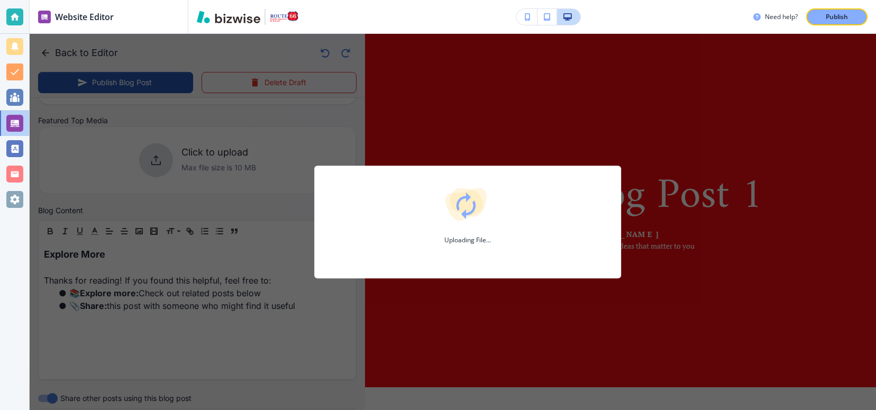
type input "[DATE] 02:28 PM"
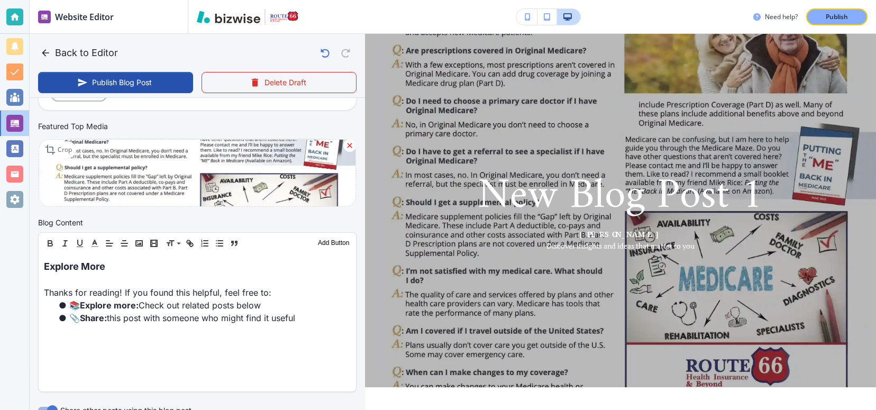
scroll to position [188, 0]
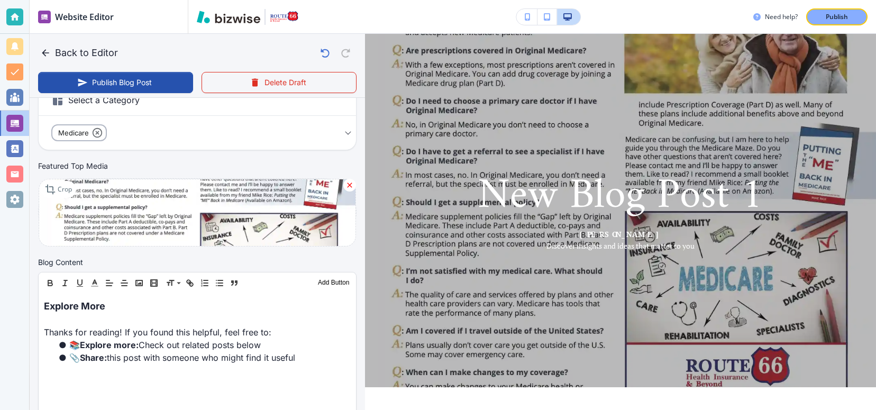
click at [530, 173] on h1 "New Blog Post 1" at bounding box center [621, 196] width 286 height 55
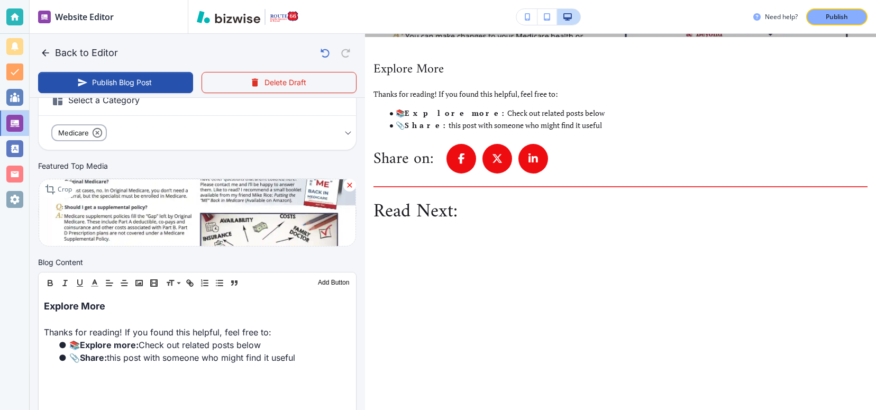
scroll to position [352, 0]
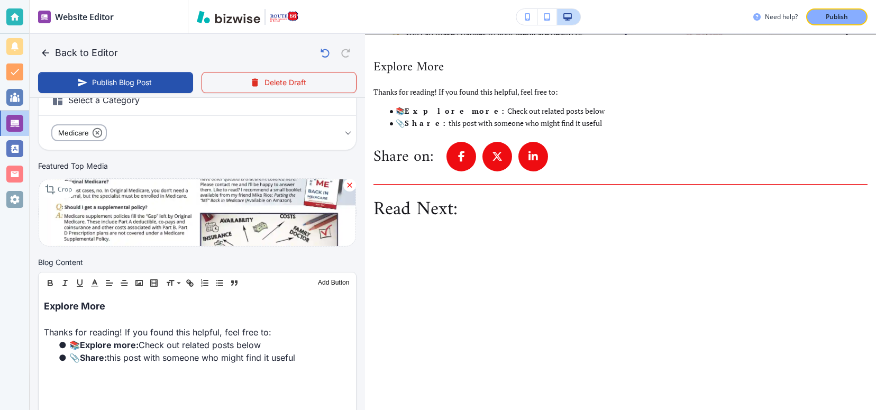
click at [348, 184] on icon at bounding box center [350, 185] width 5 height 5
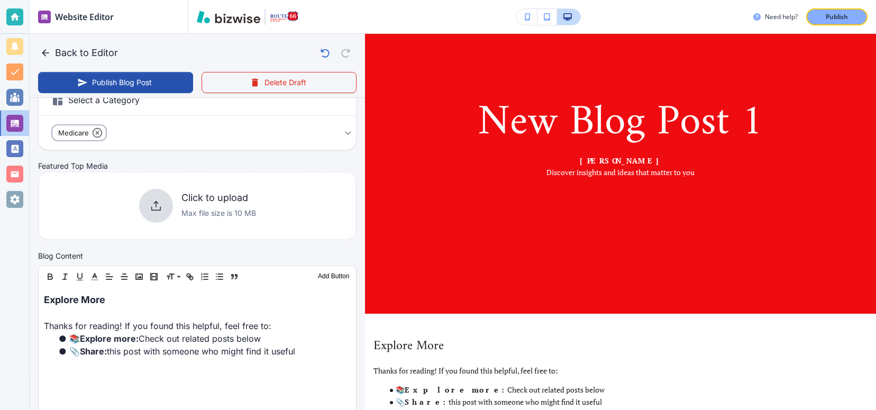
scroll to position [0, 0]
